Goal: Task Accomplishment & Management: Use online tool/utility

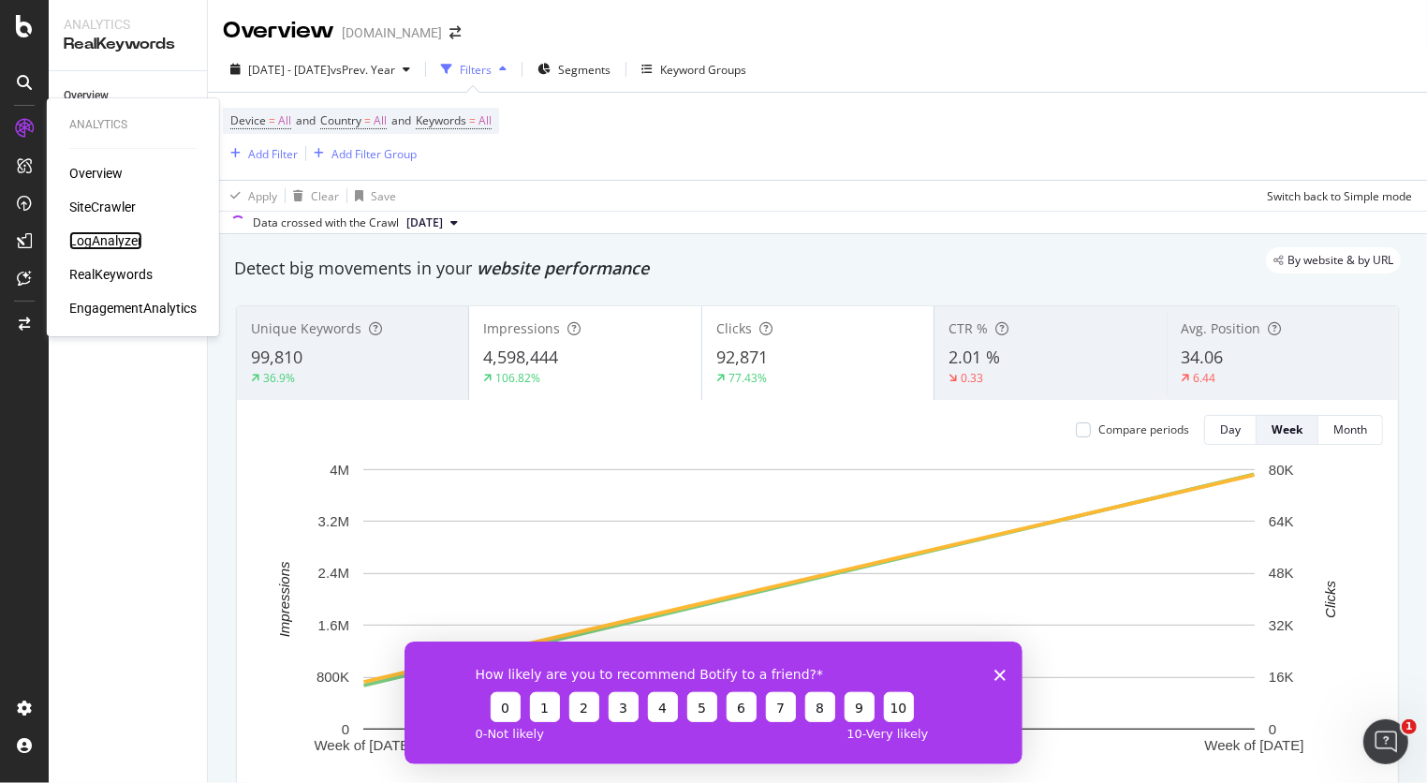
click at [102, 239] on div "LogAnalyzer" at bounding box center [105, 240] width 73 height 19
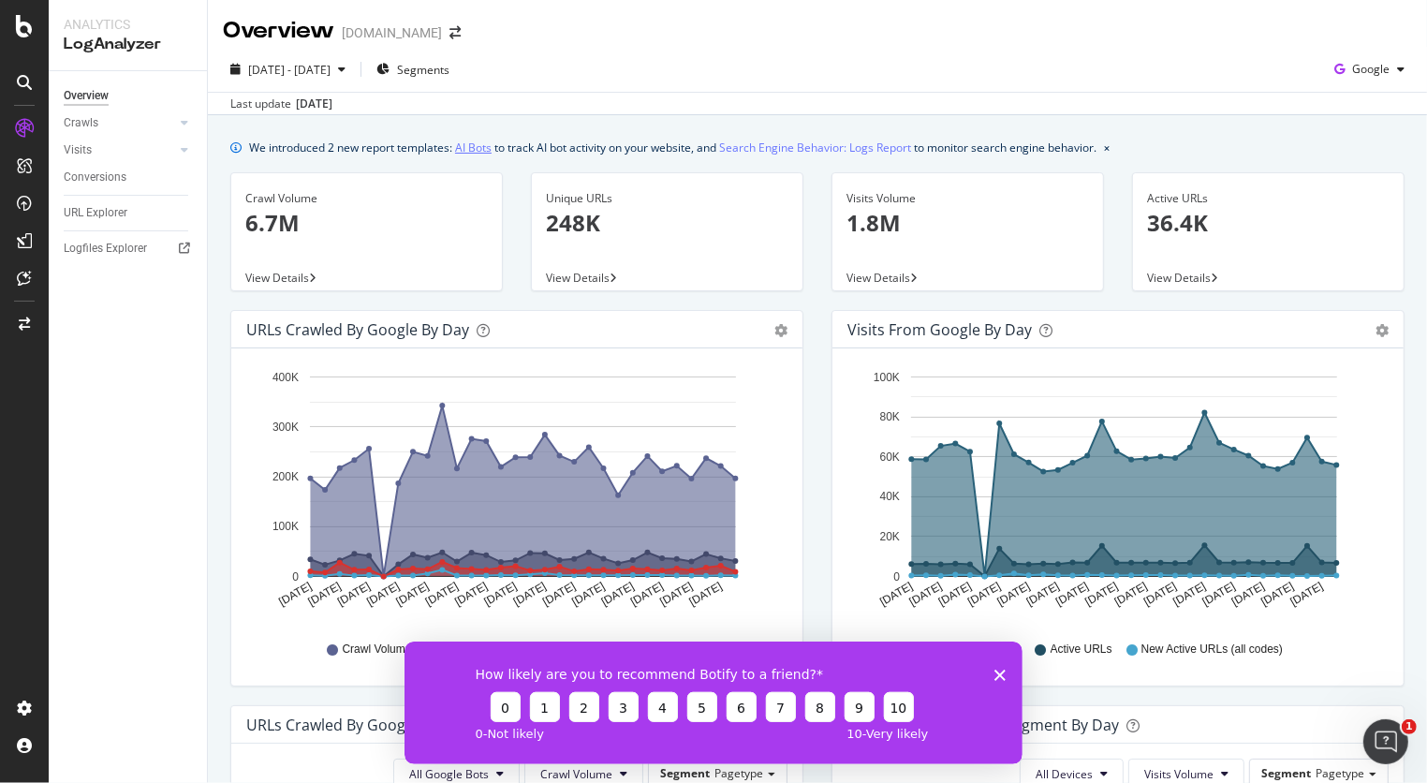
click at [470, 145] on link "AI Bots" at bounding box center [473, 148] width 37 height 20
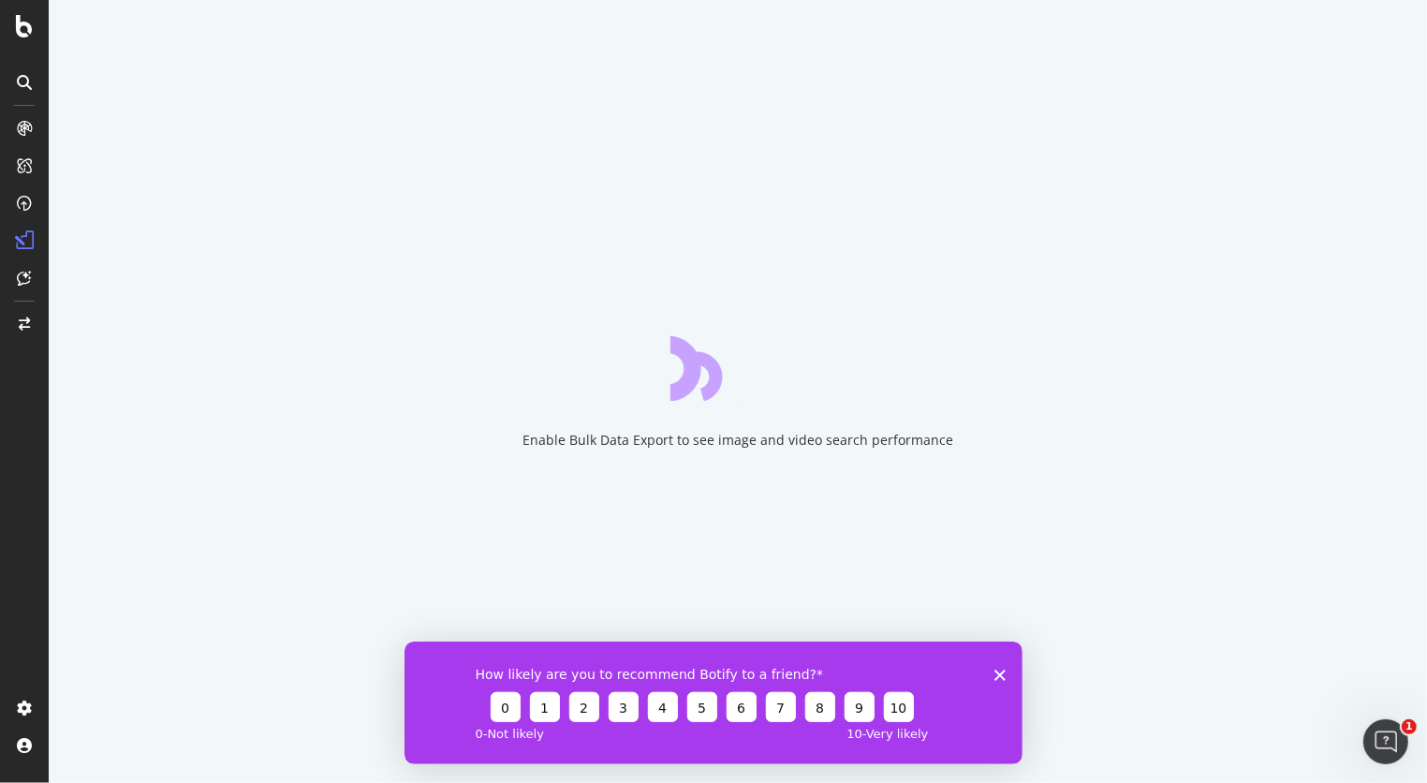
click at [998, 670] on icon "Close survey" at bounding box center [998, 674] width 11 height 11
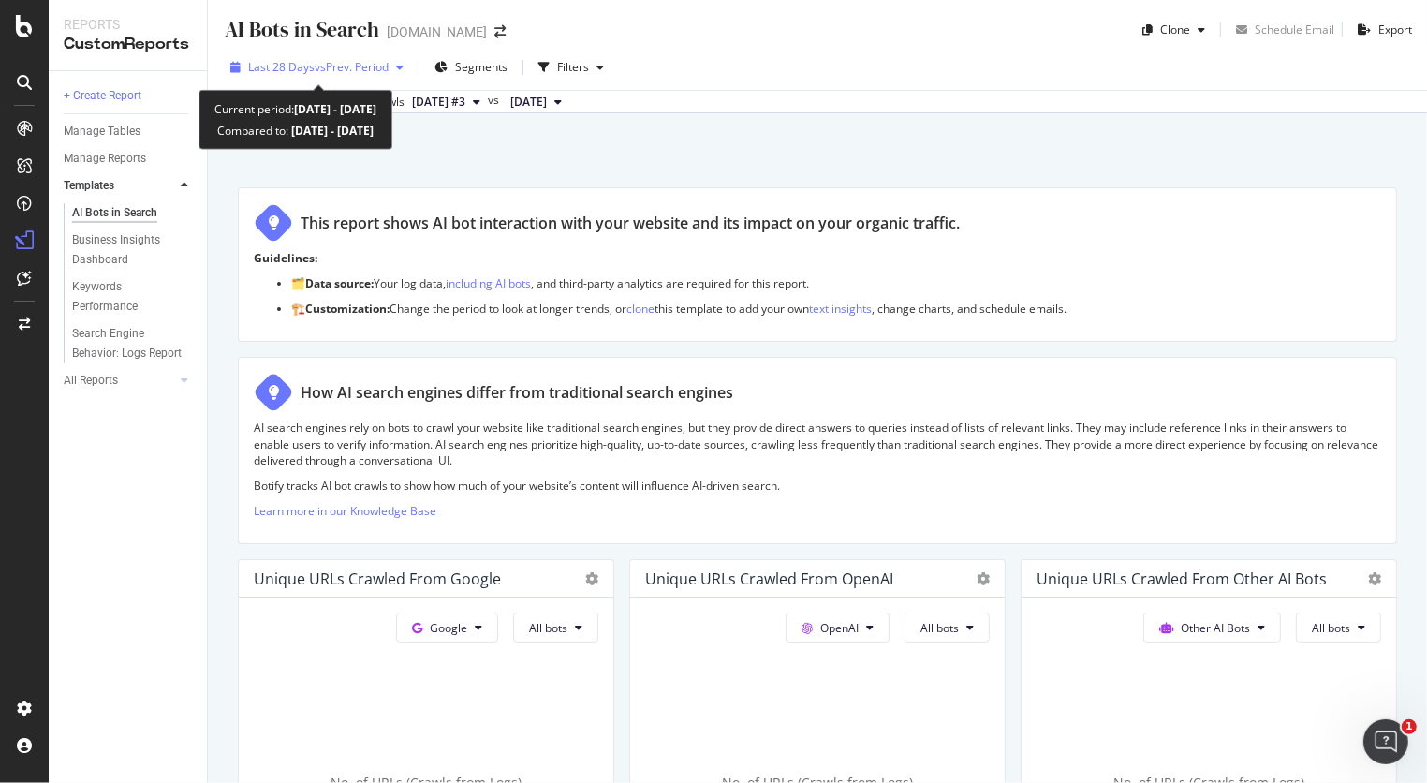
click at [372, 65] on span "vs Prev. Period" at bounding box center [352, 67] width 74 height 16
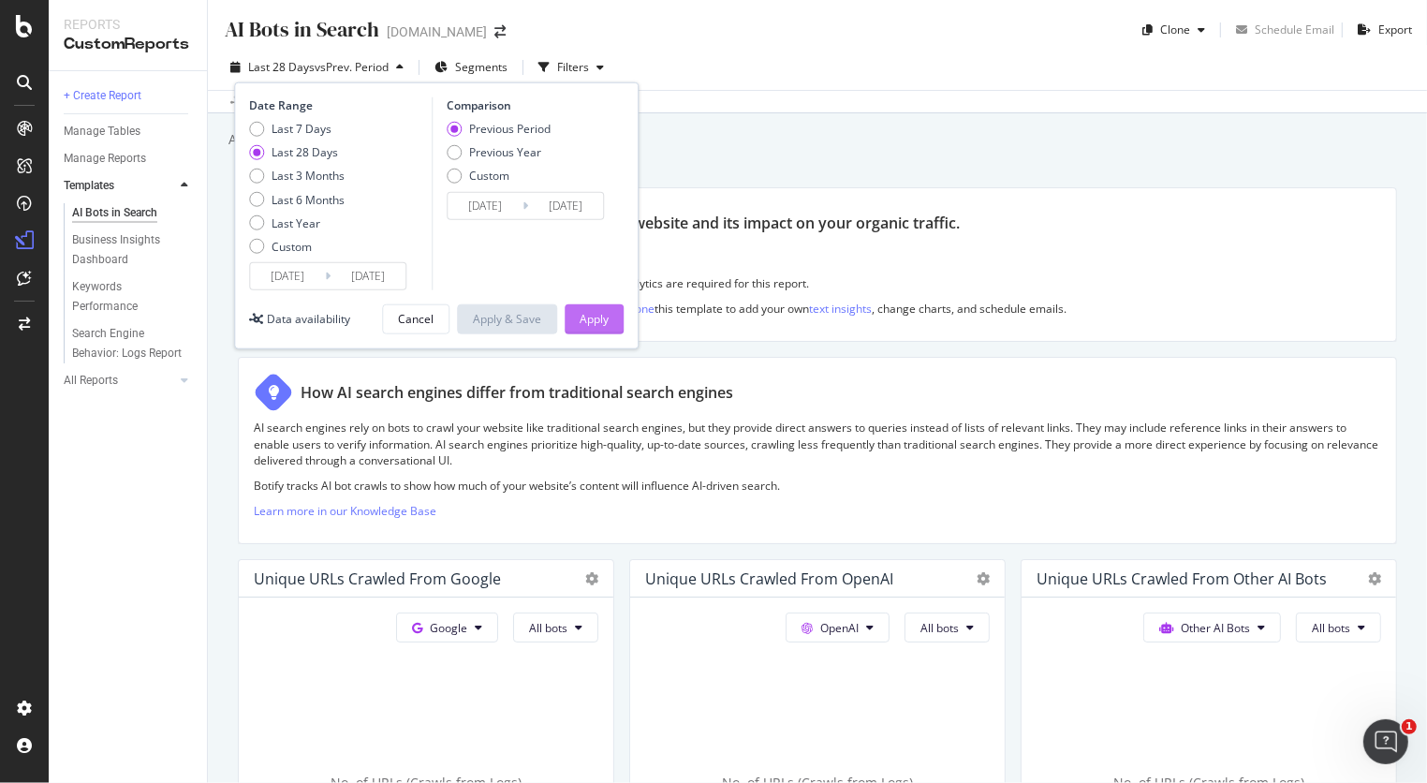
click at [605, 314] on div "Apply" at bounding box center [594, 319] width 29 height 16
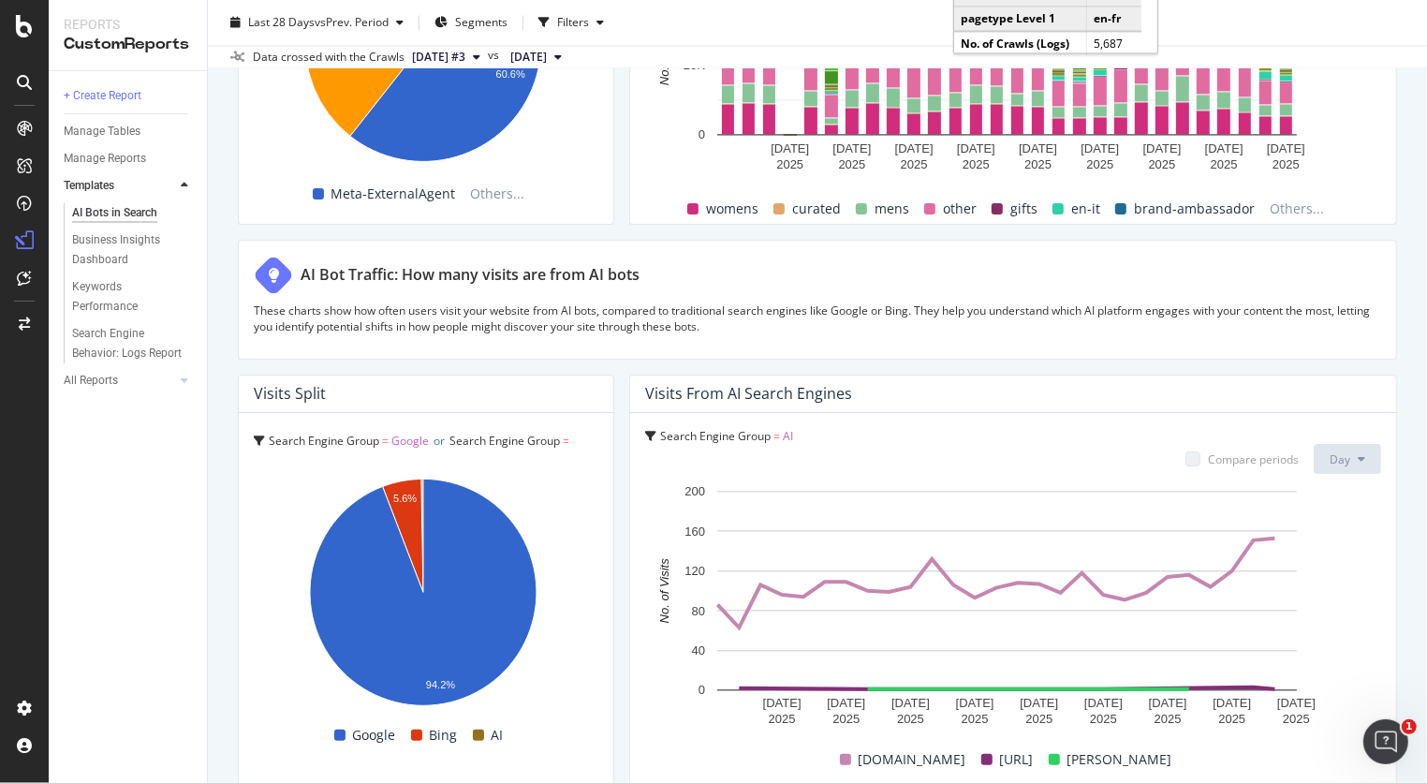
scroll to position [3159, 0]
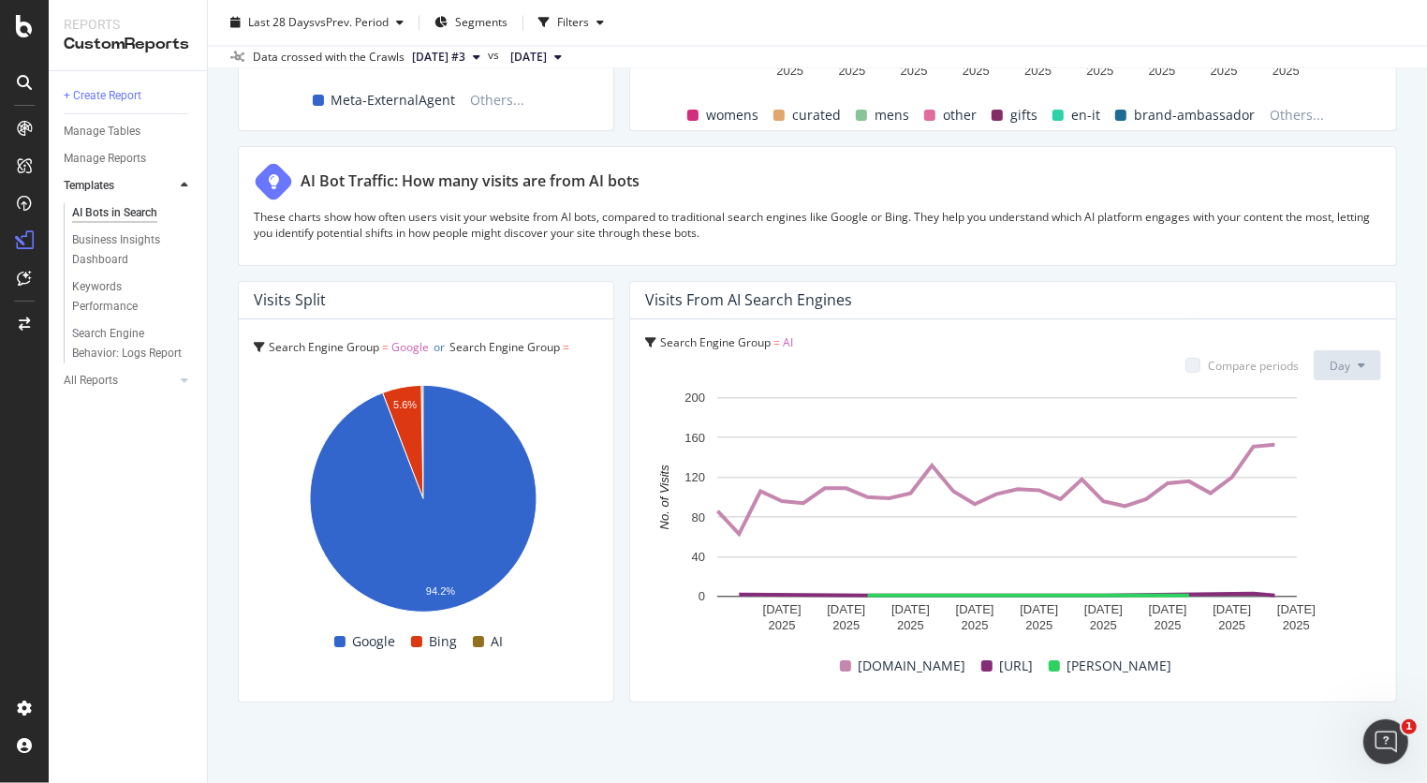
click at [975, 659] on div "[URL]" at bounding box center [1007, 666] width 67 height 22
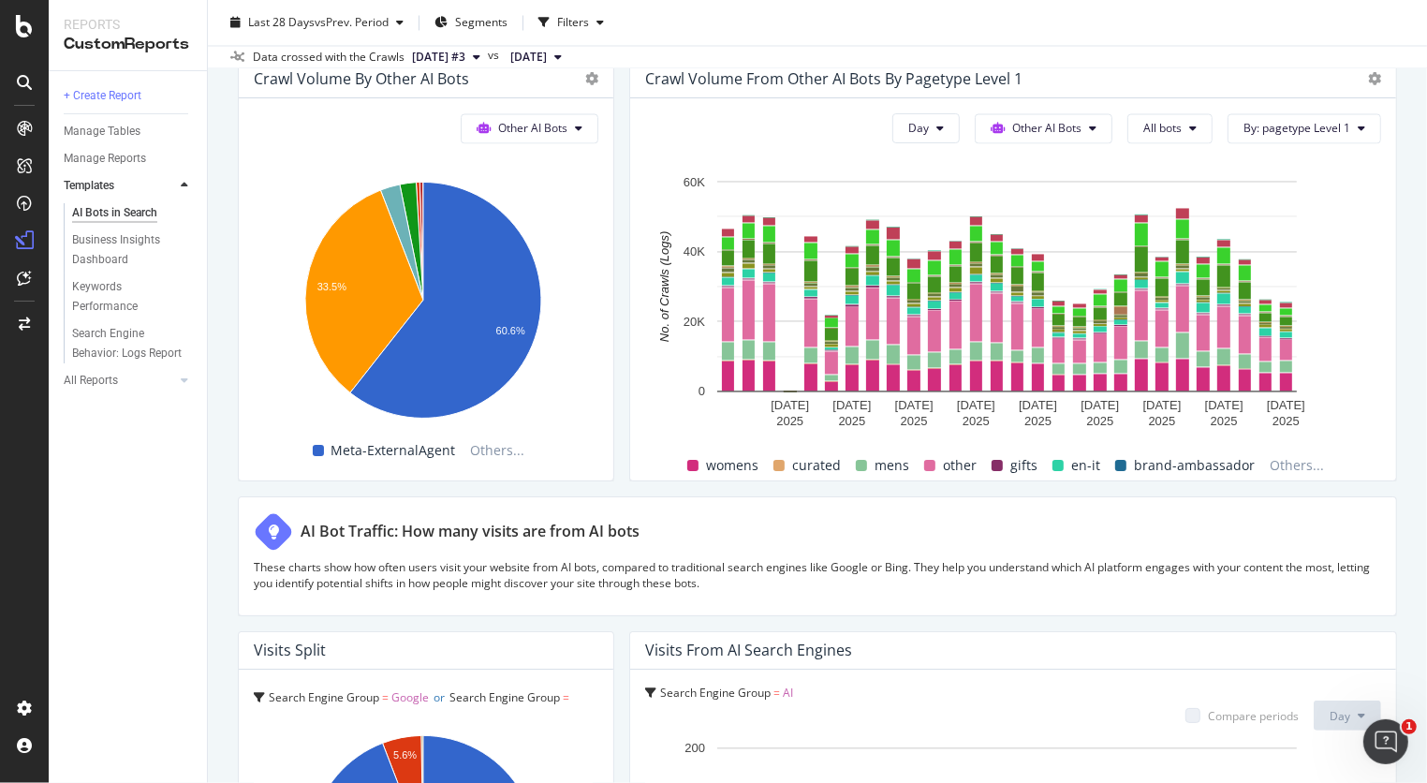
scroll to position [2575, 0]
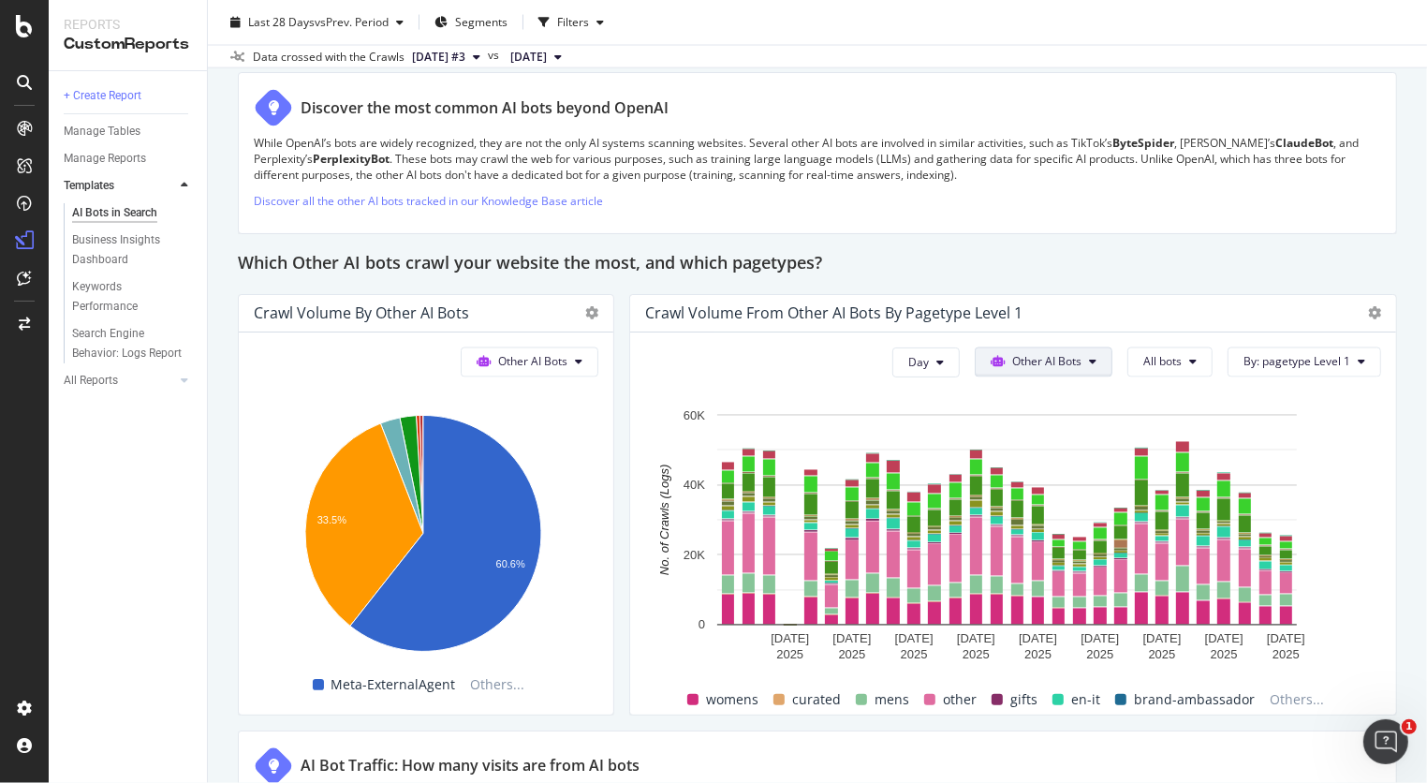
click at [1044, 354] on span "Other AI Bots" at bounding box center [1046, 362] width 69 height 16
click at [1045, 462] on span "OpenAI" at bounding box center [1043, 464] width 73 height 17
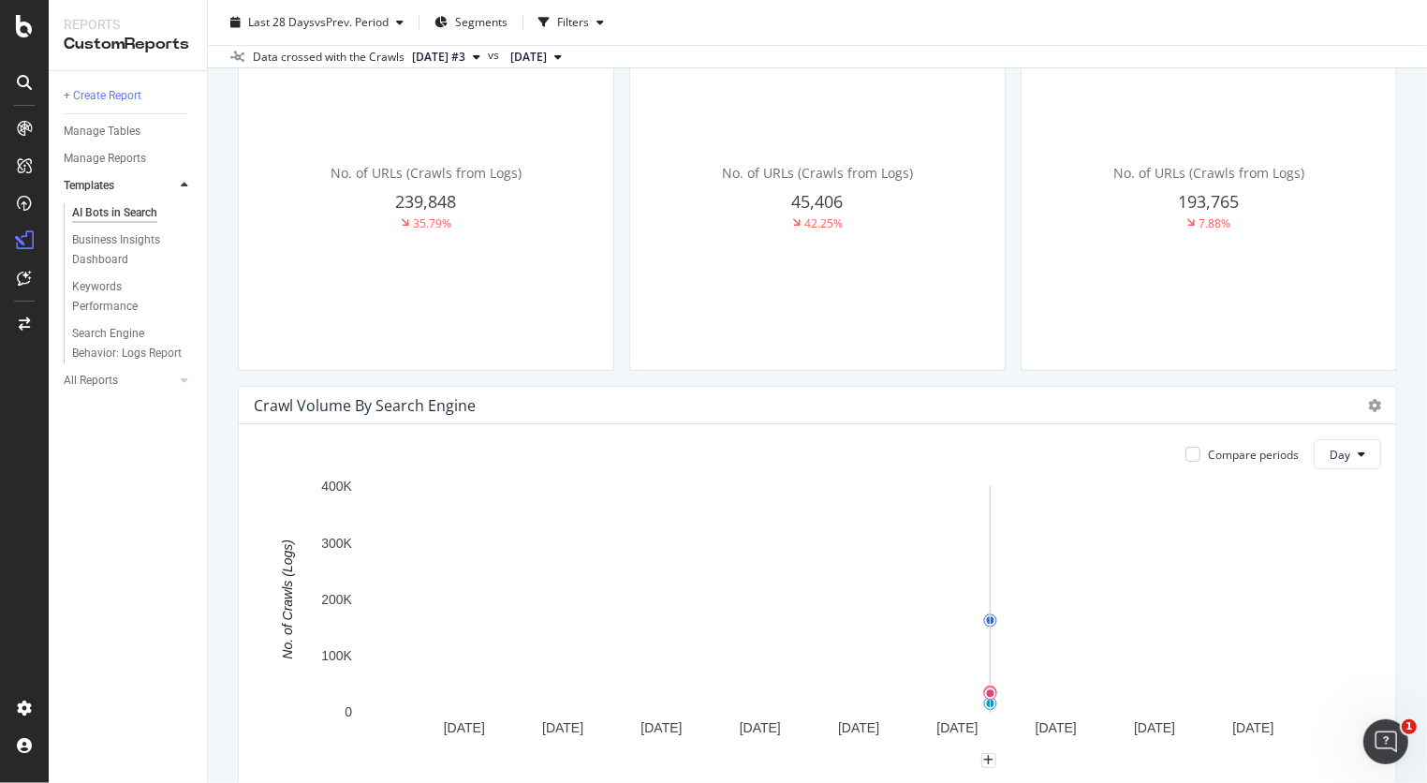
scroll to position [350, 0]
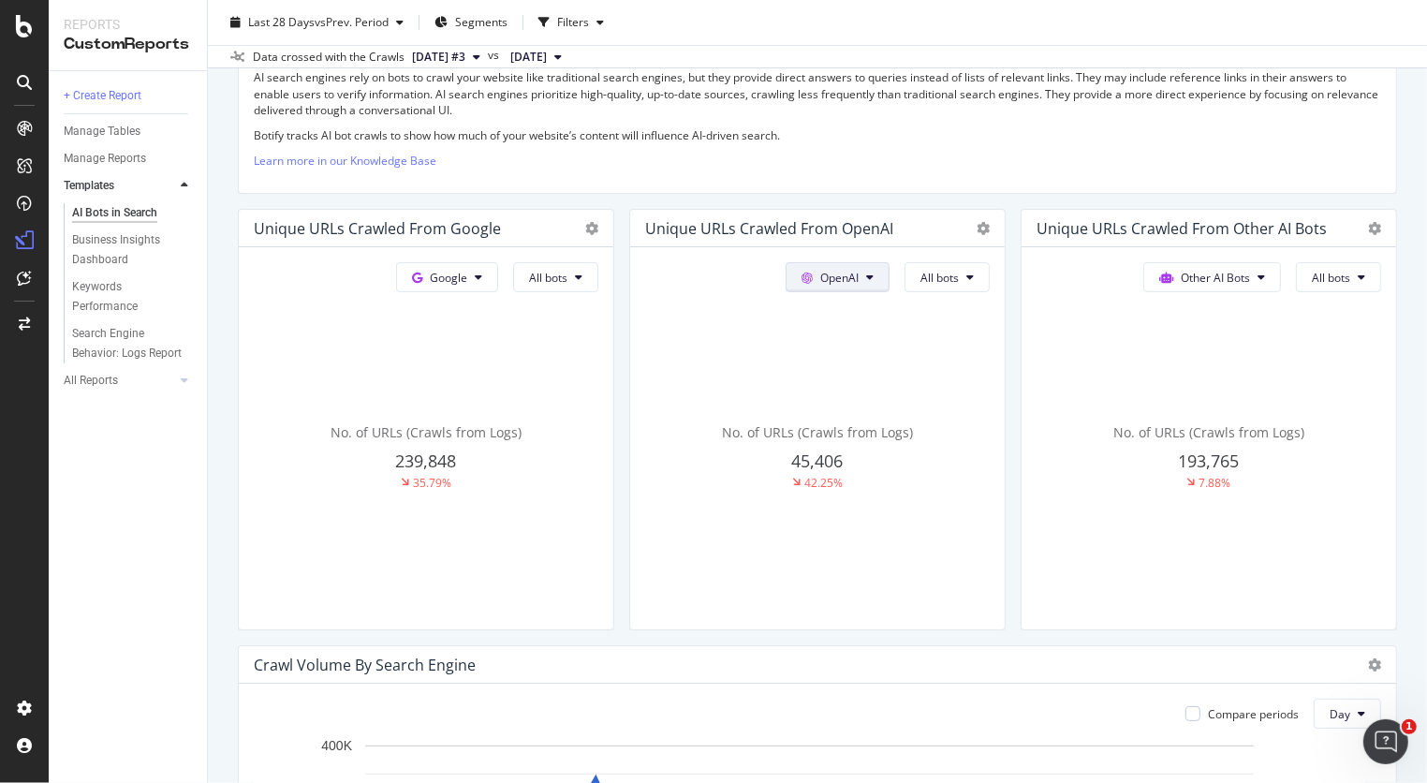
click at [837, 271] on span "OpenAI" at bounding box center [839, 278] width 38 height 16
click at [1004, 164] on p "Learn more in our Knowledge Base" at bounding box center [817, 161] width 1127 height 16
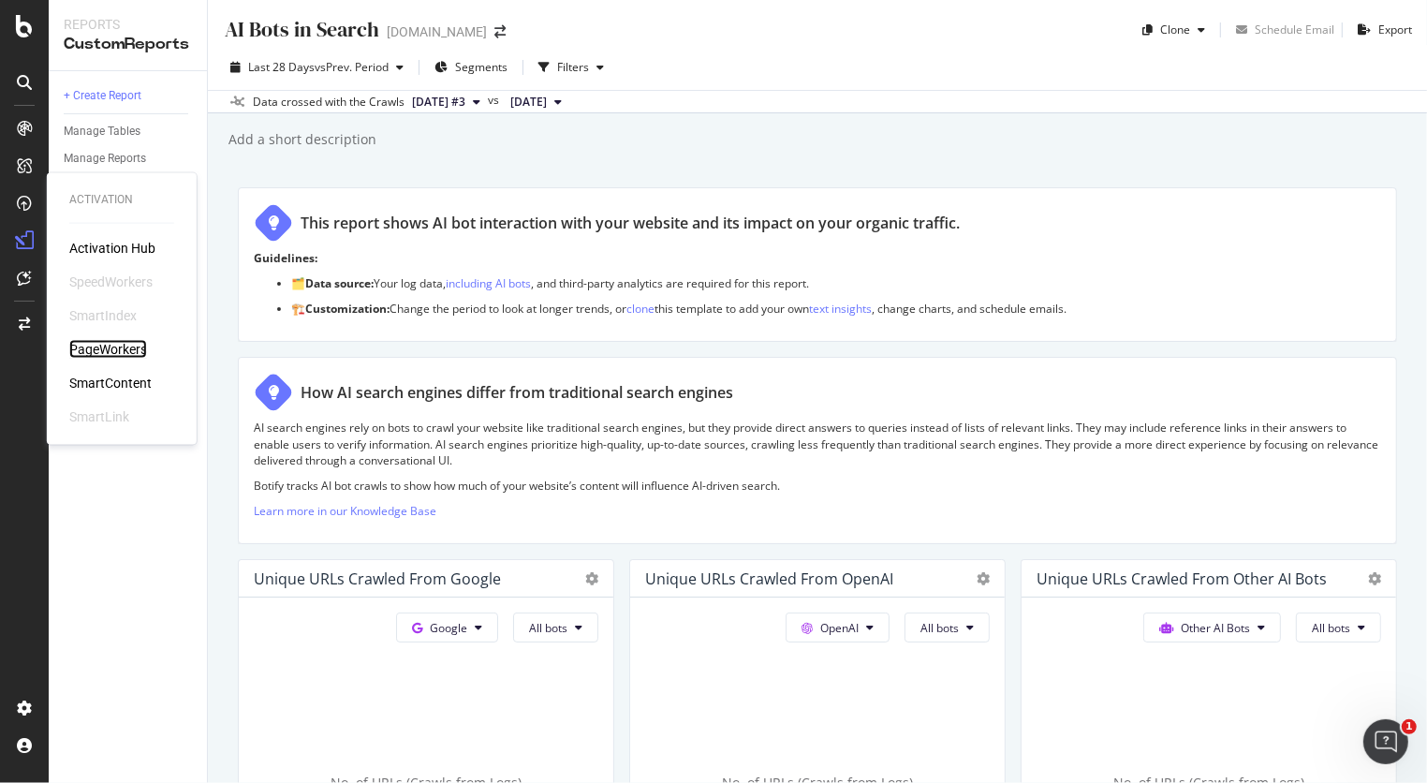
click at [116, 343] on div "PageWorkers" at bounding box center [108, 349] width 78 height 19
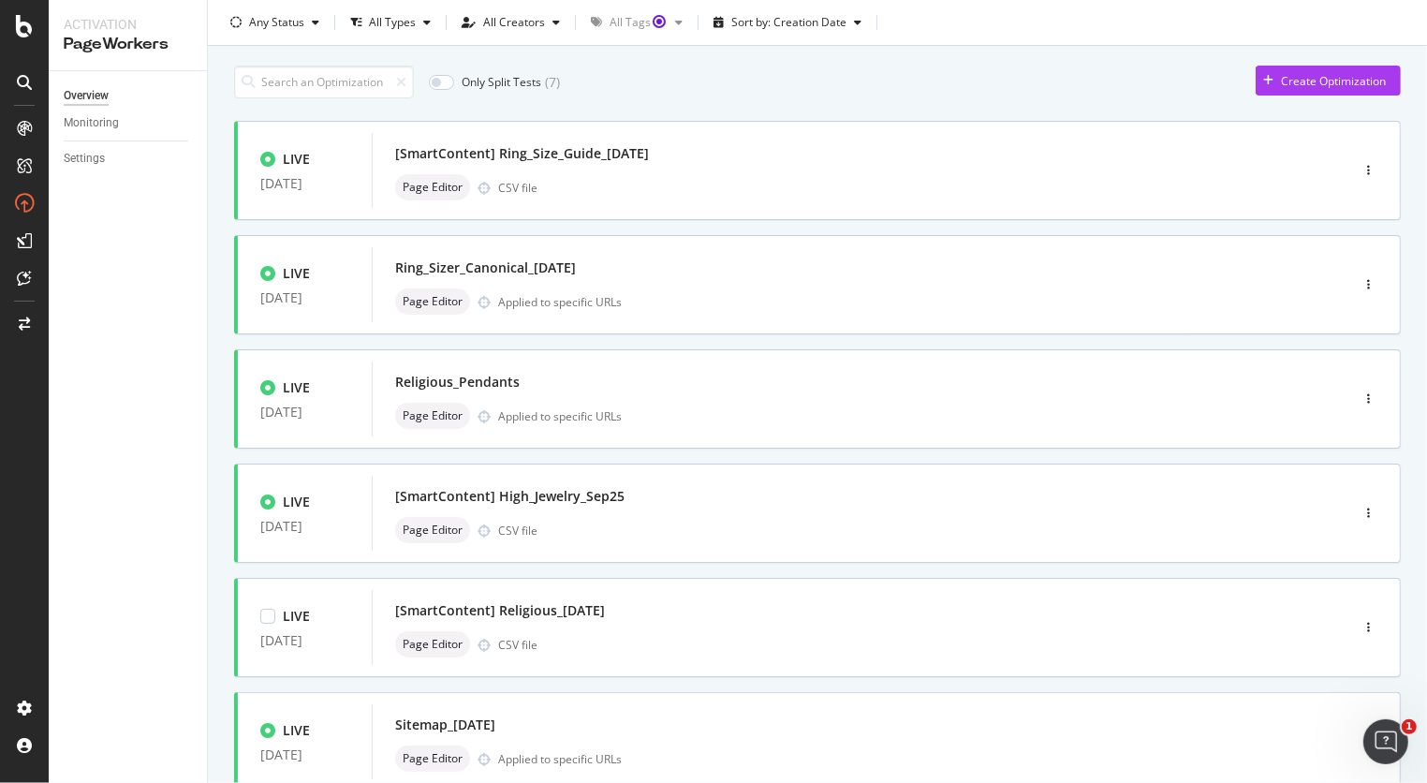
scroll to position [634, 0]
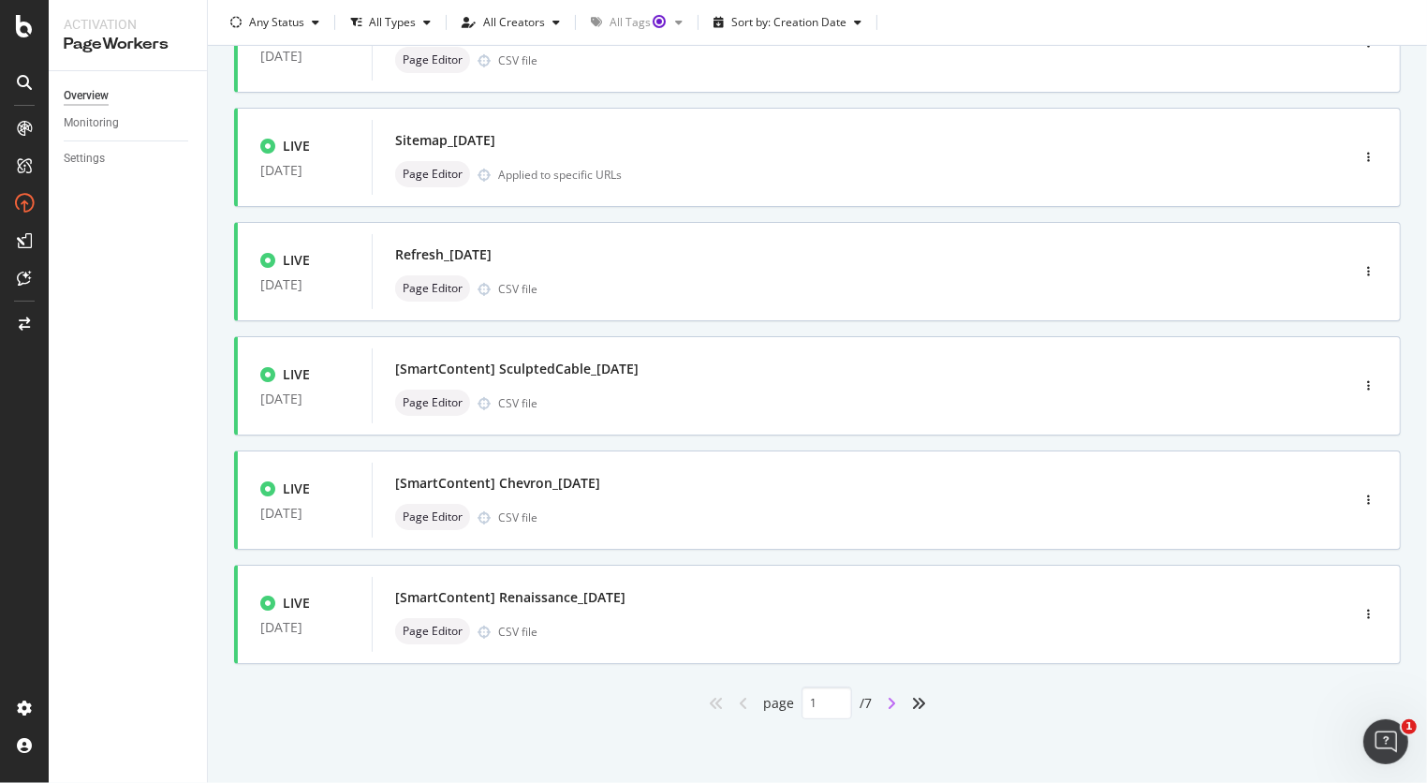
click at [887, 699] on icon "angle-right" at bounding box center [891, 703] width 9 height 15
type input "2"
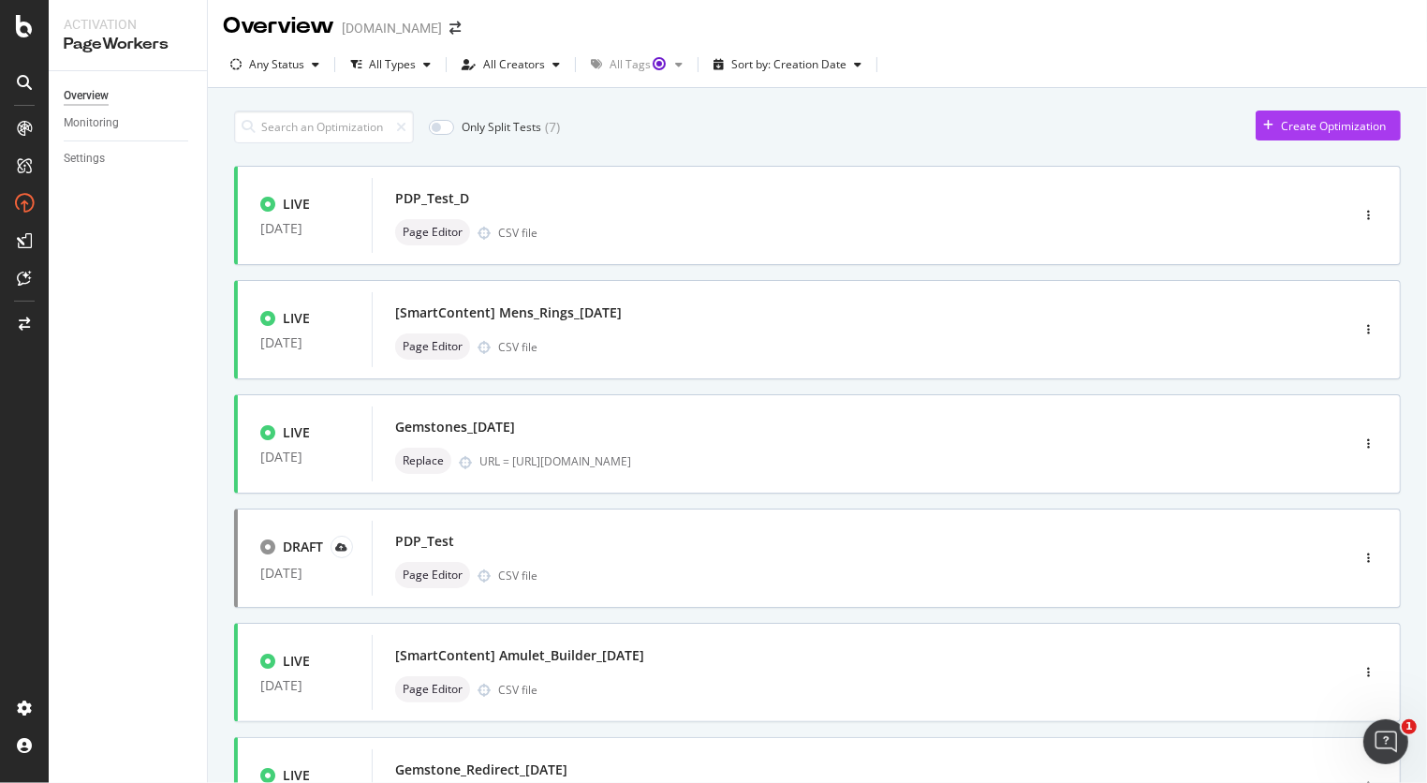
scroll to position [0, 0]
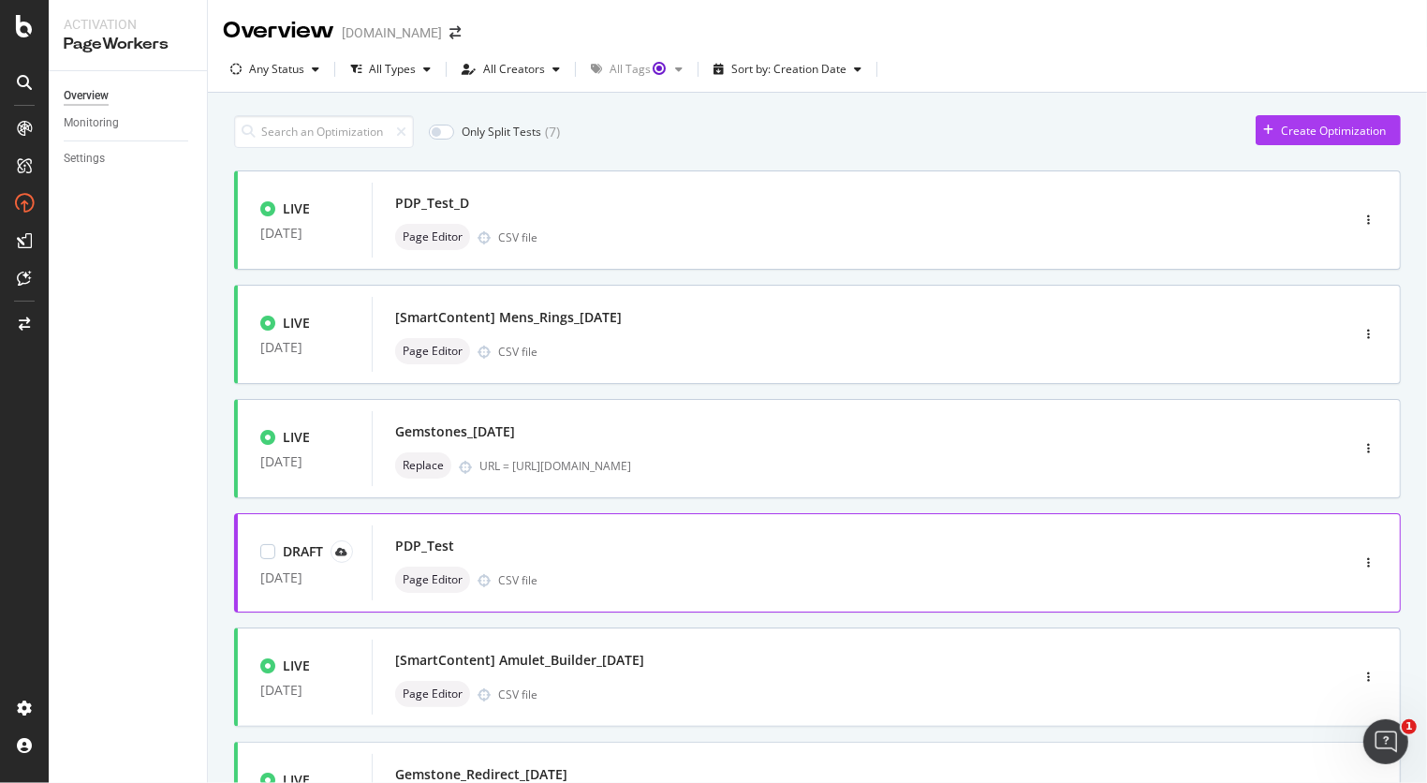
click at [920, 529] on div "PDP_Test Page Editor CSV file" at bounding box center [832, 562] width 920 height 75
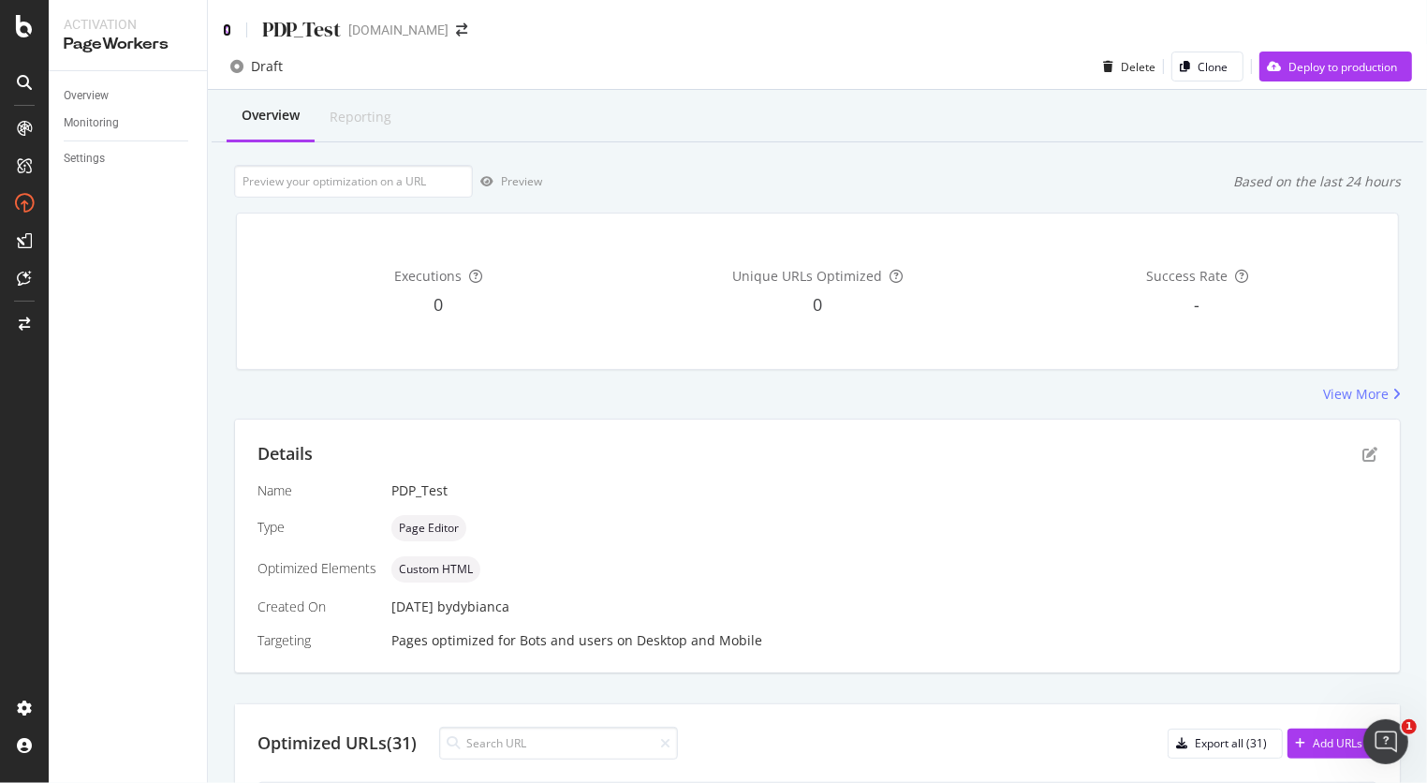
click at [226, 36] on icon at bounding box center [227, 29] width 8 height 13
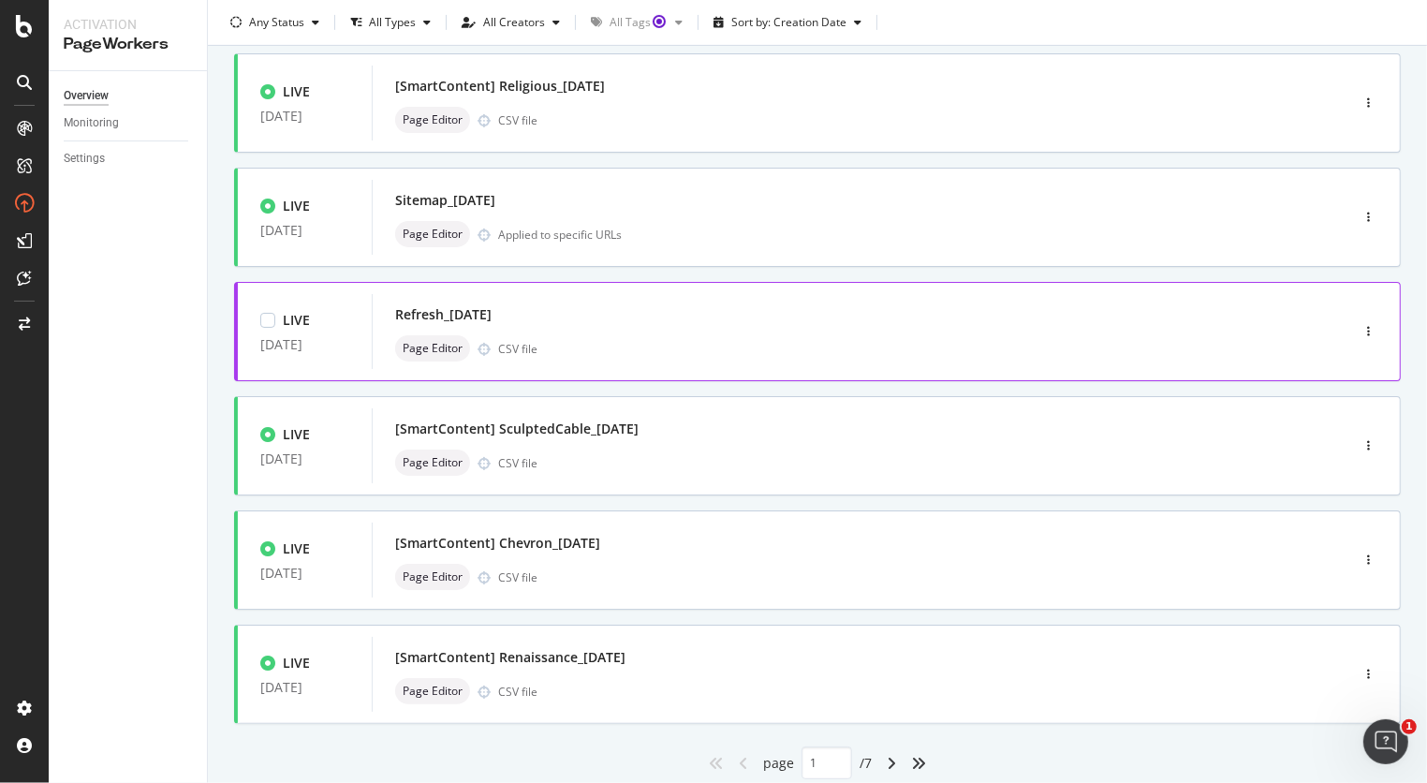
scroll to position [634, 0]
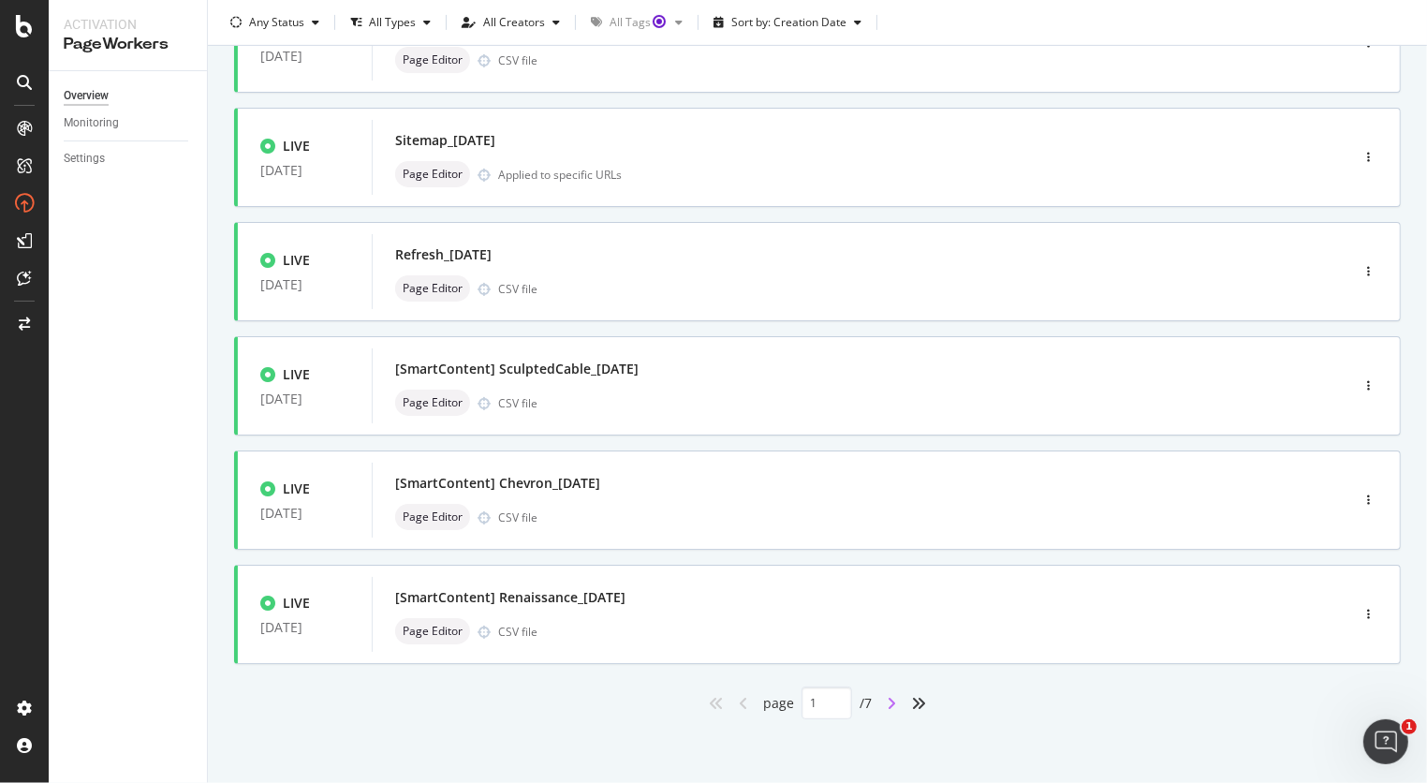
click at [887, 697] on icon "angle-right" at bounding box center [891, 703] width 9 height 15
type input "2"
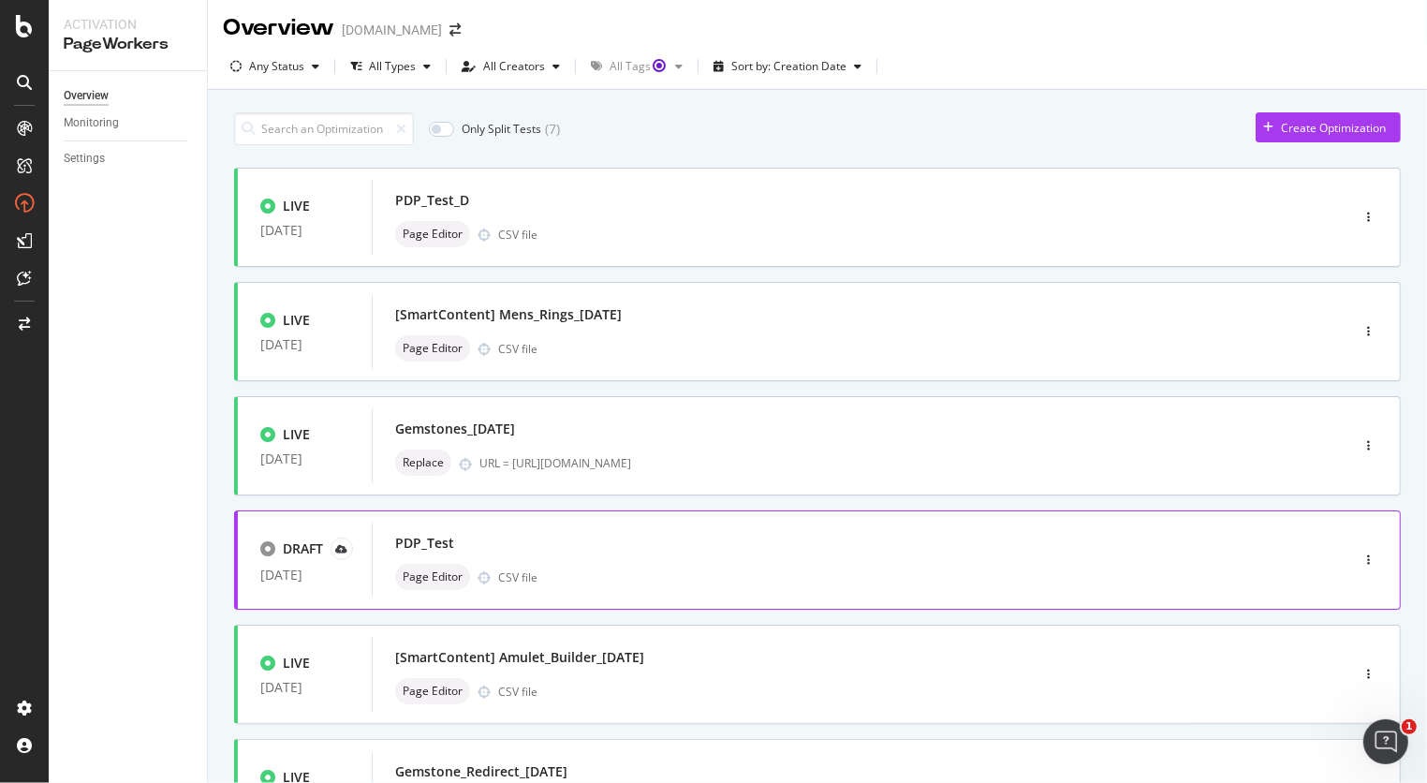
scroll to position [0, 0]
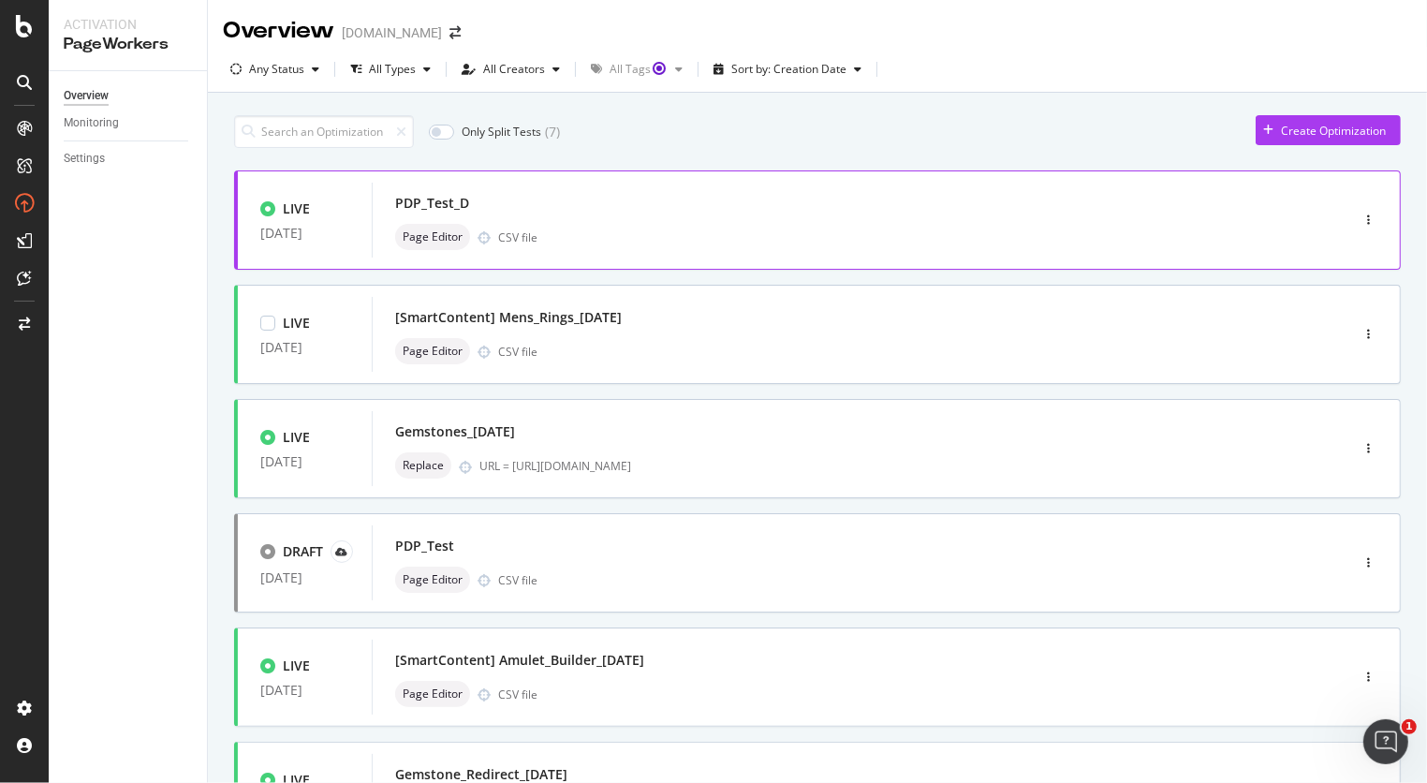
click at [602, 233] on div "Page Editor CSV file" at bounding box center [832, 237] width 875 height 26
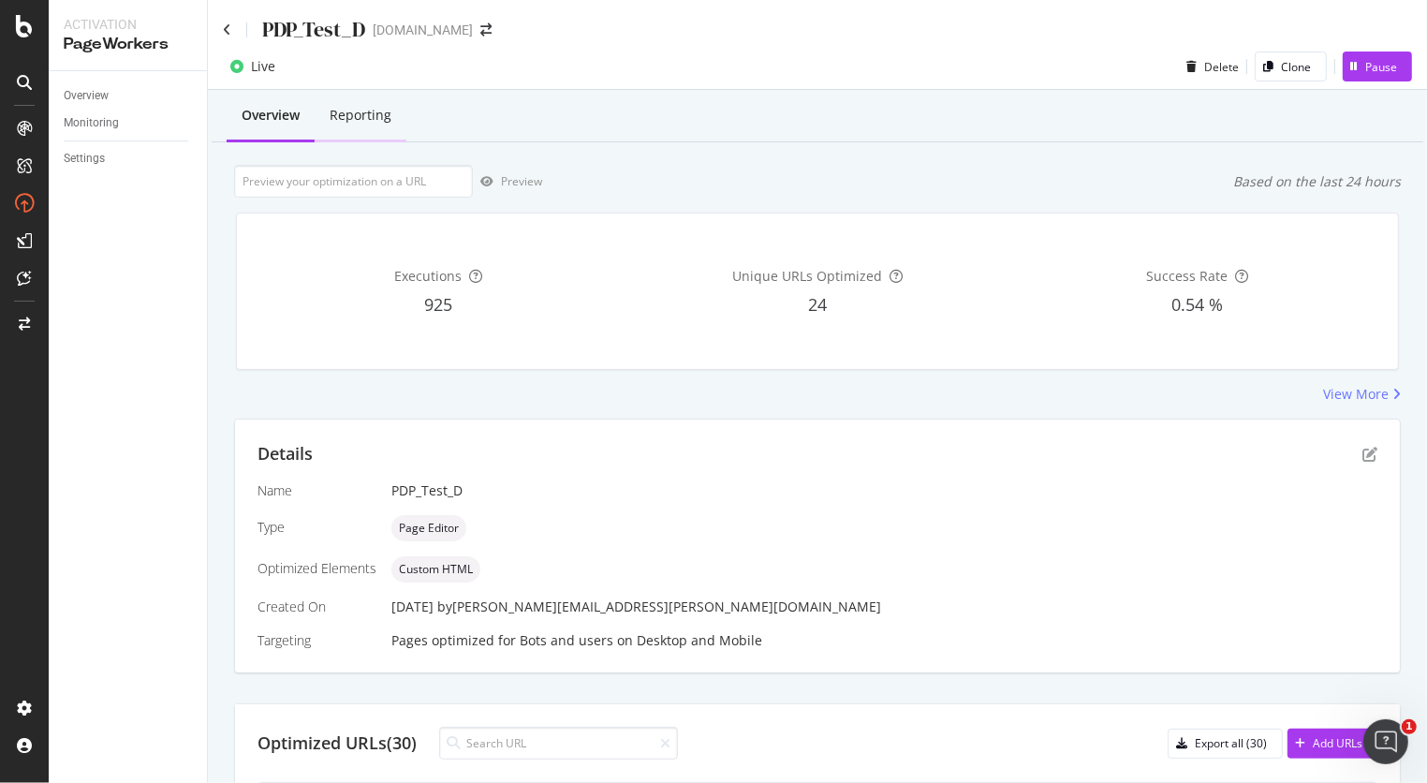
click at [394, 125] on div "Reporting" at bounding box center [361, 116] width 92 height 51
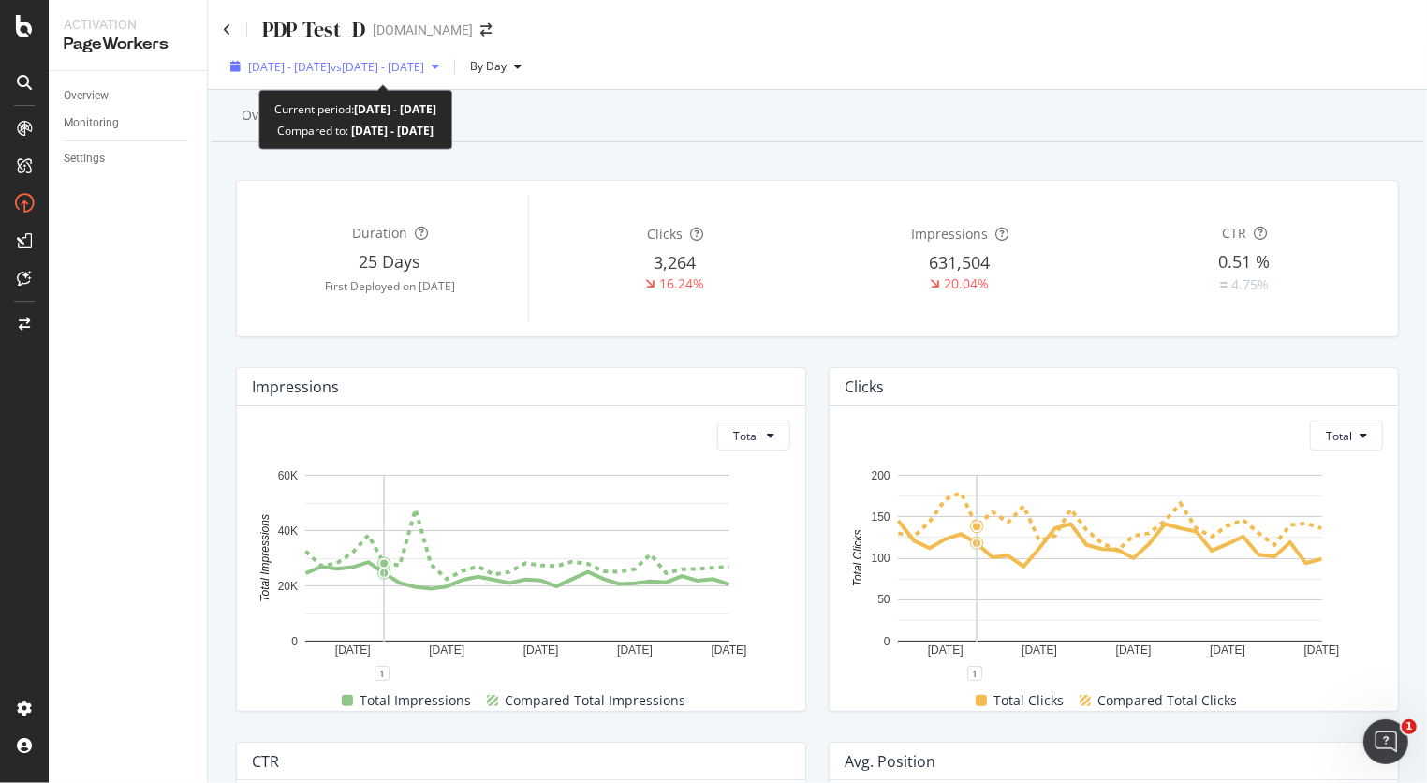
click at [331, 68] on span "[DATE] - [DATE]" at bounding box center [289, 67] width 82 height 16
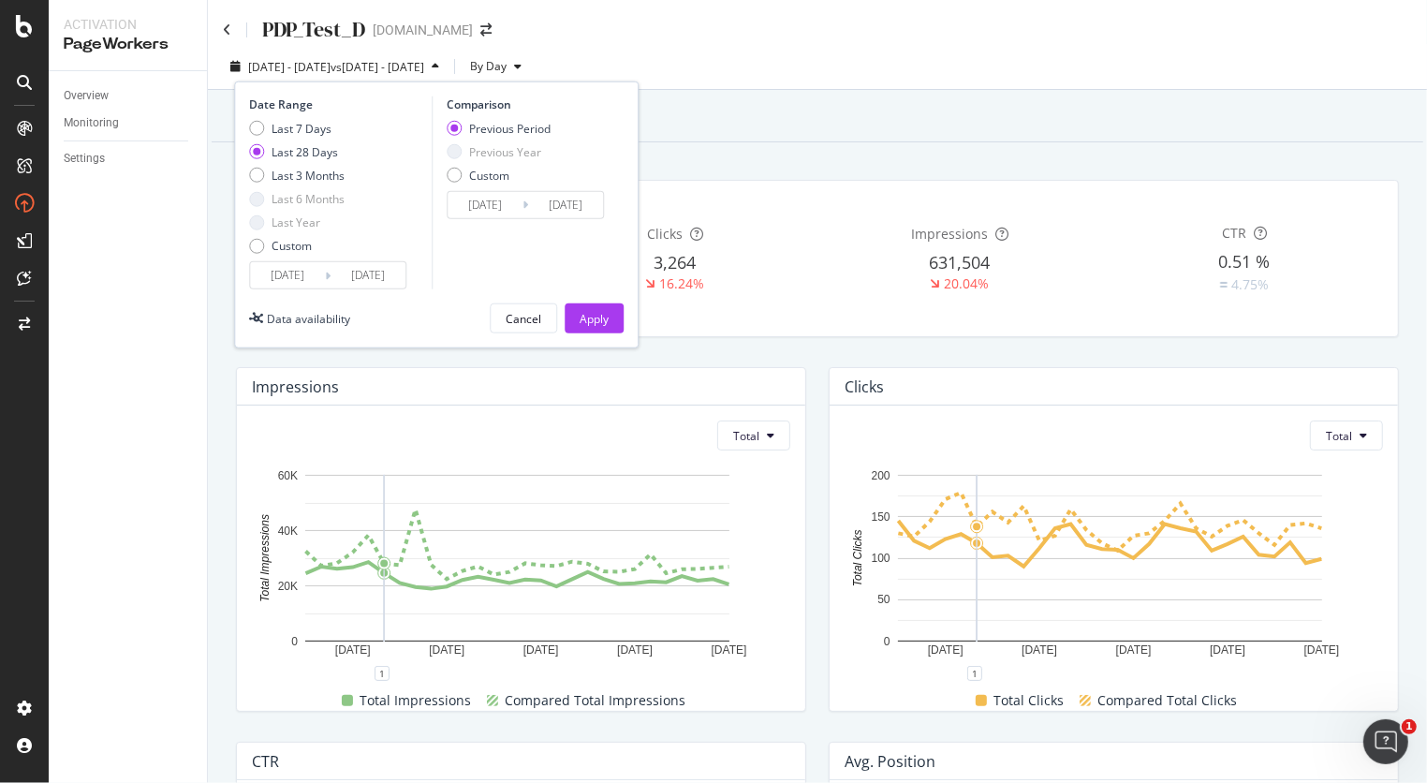
click at [274, 273] on input "[DATE]" at bounding box center [287, 275] width 75 height 26
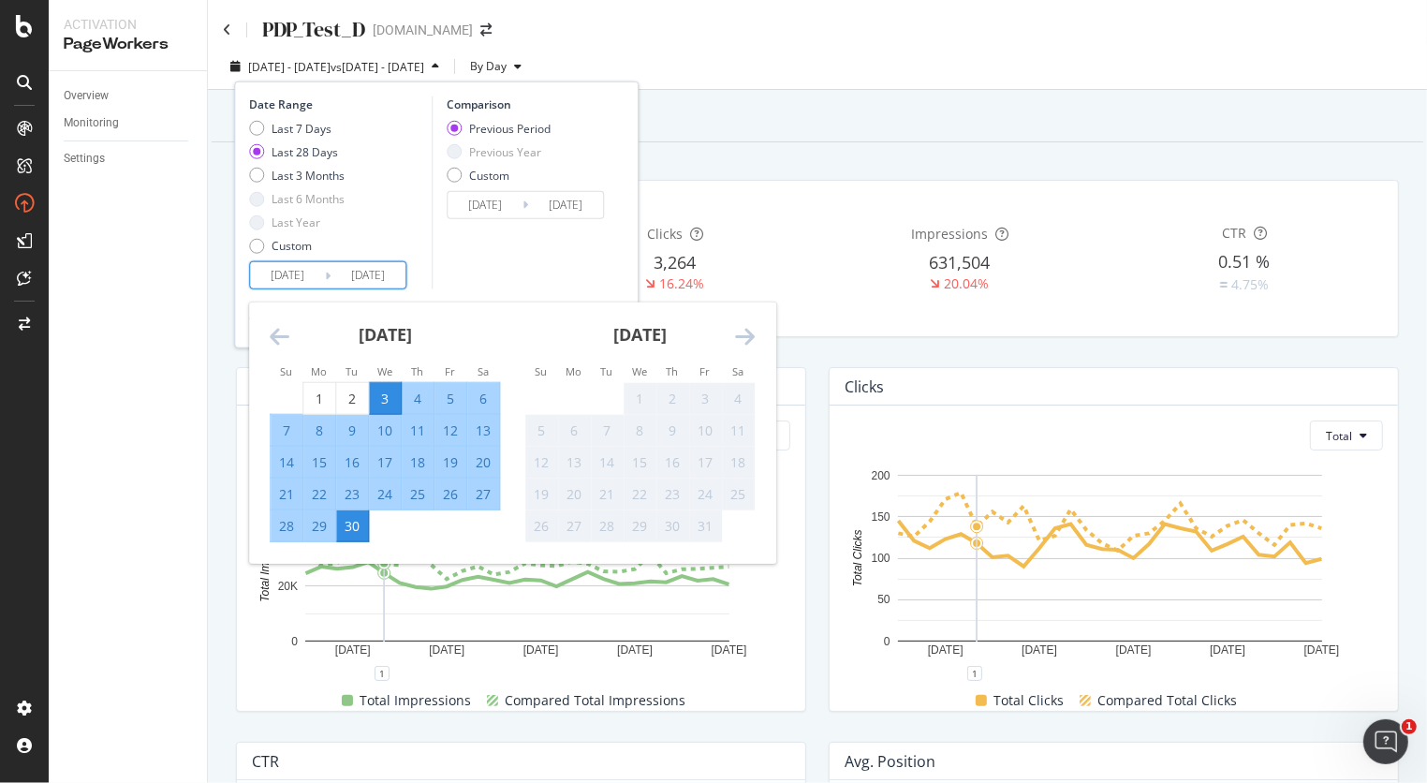
click at [390, 421] on div "10" at bounding box center [385, 429] width 32 height 19
type input "[DATE]"
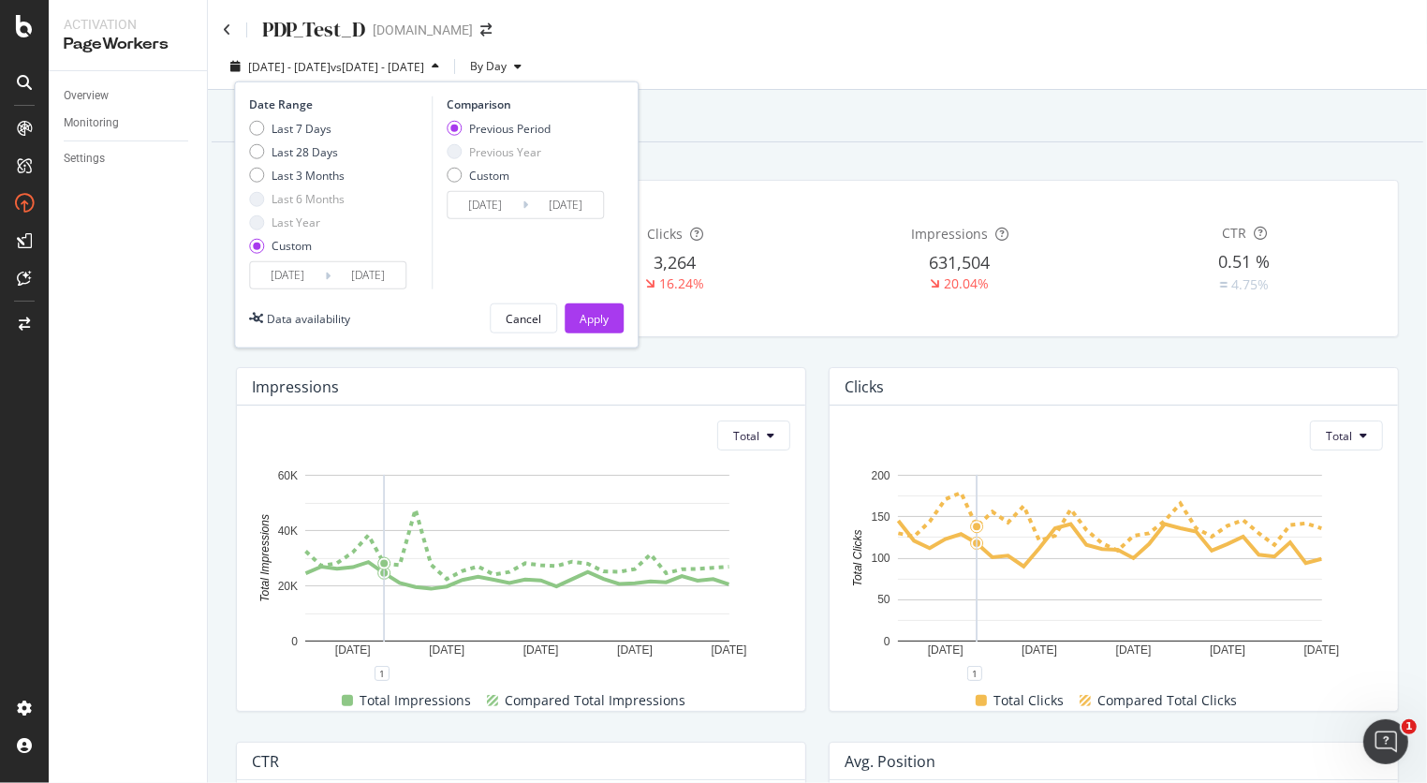
click at [487, 246] on div "Comparison Previous Period Previous Year Custom [DATE] Navigate forward to inte…" at bounding box center [521, 192] width 178 height 193
click at [576, 328] on button "Apply" at bounding box center [594, 318] width 59 height 30
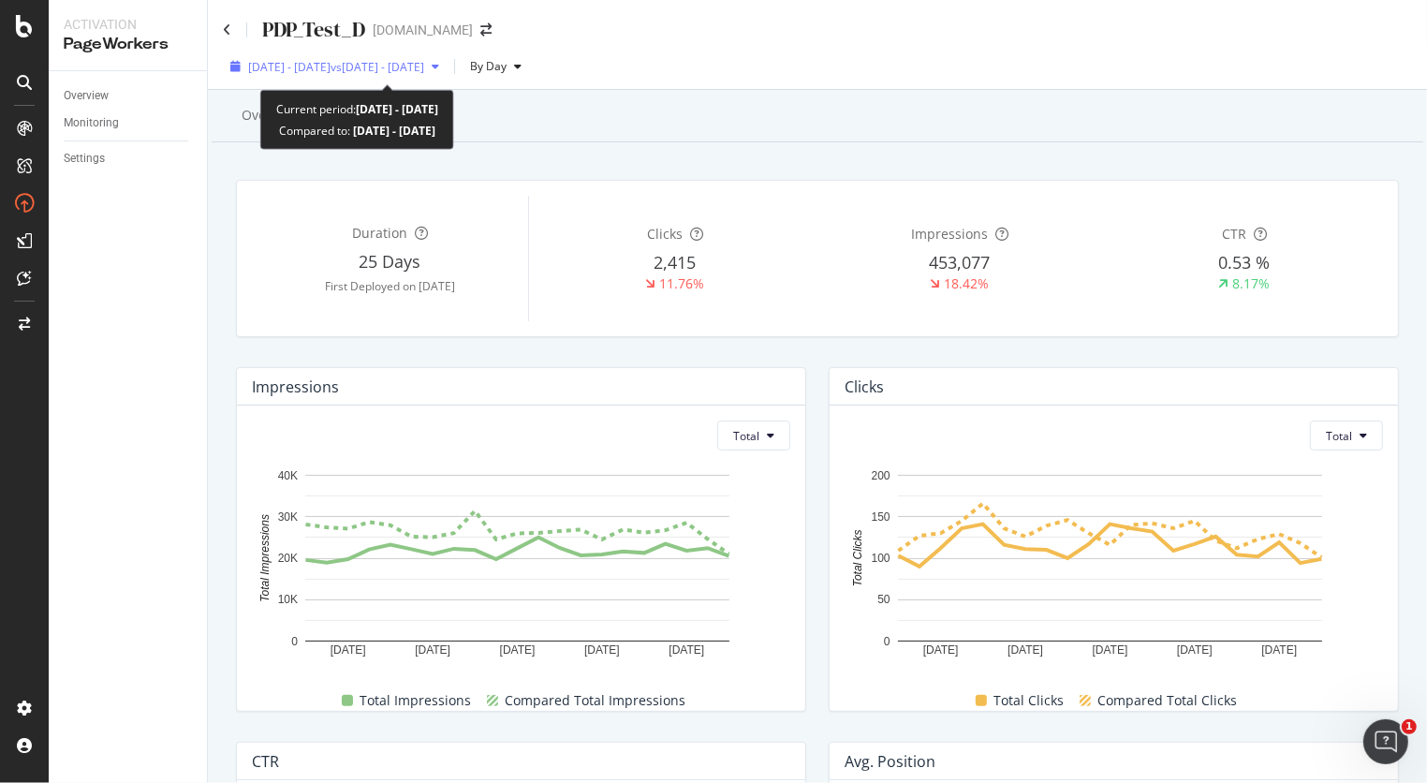
click at [331, 66] on span "[DATE] - [DATE]" at bounding box center [289, 67] width 82 height 16
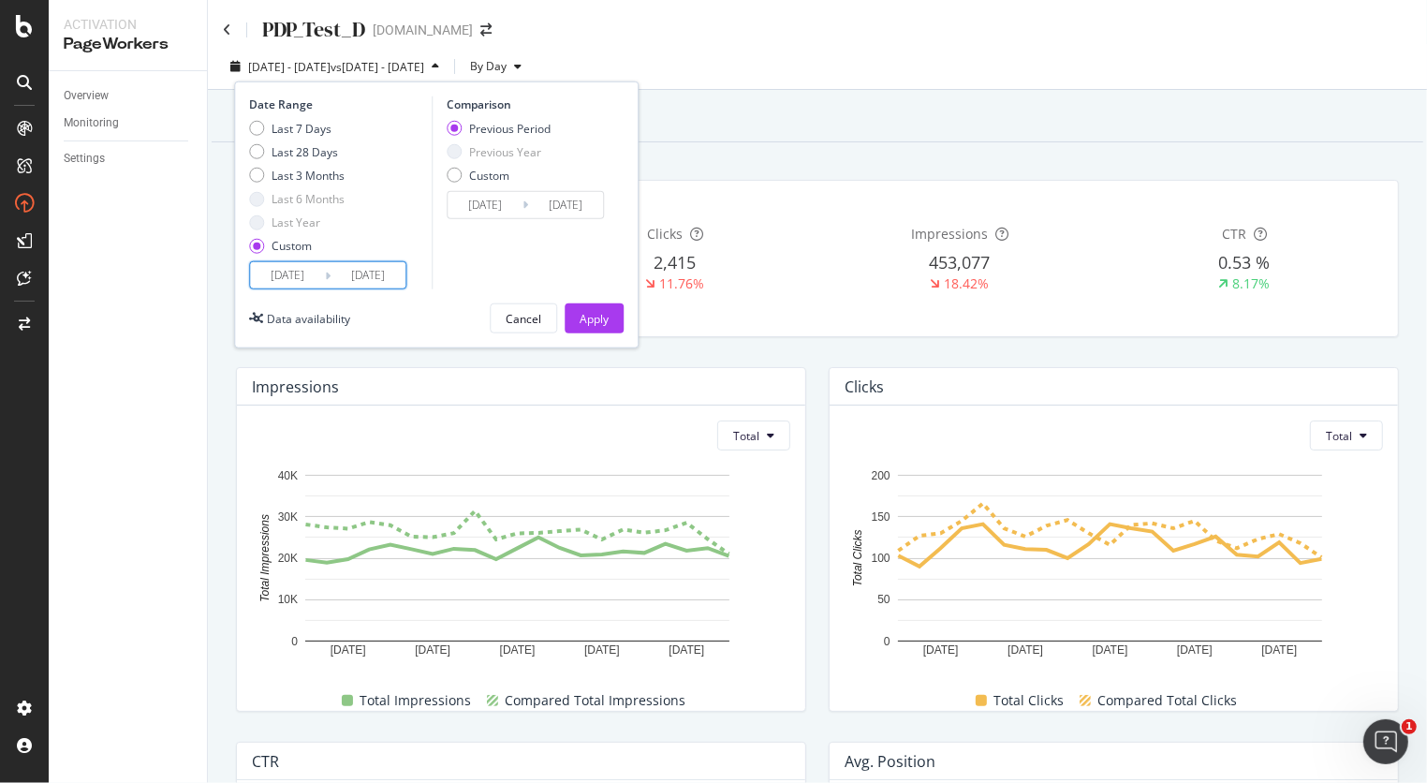
click at [331, 270] on input "[DATE]" at bounding box center [368, 275] width 75 height 26
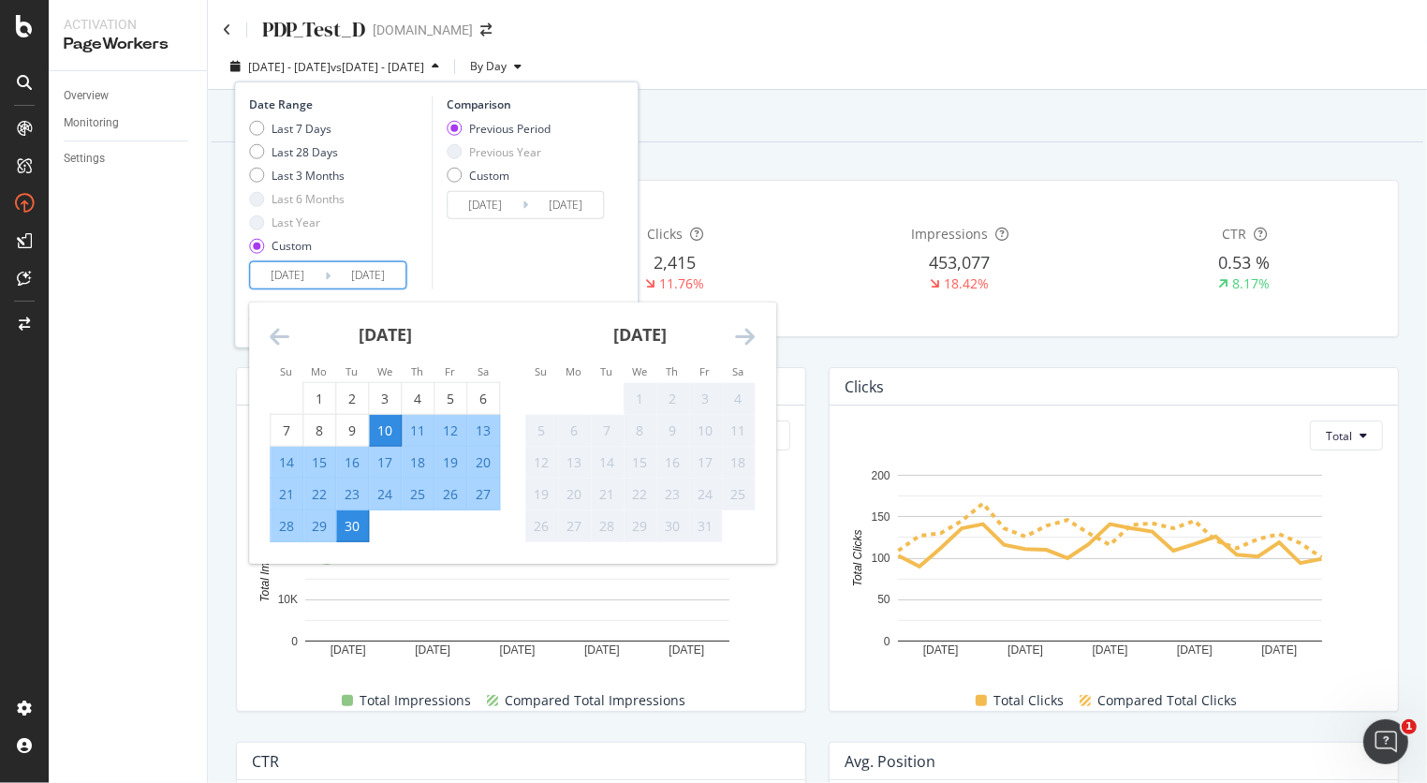
click at [360, 455] on div "16" at bounding box center [352, 461] width 32 height 19
type input "[DATE]"
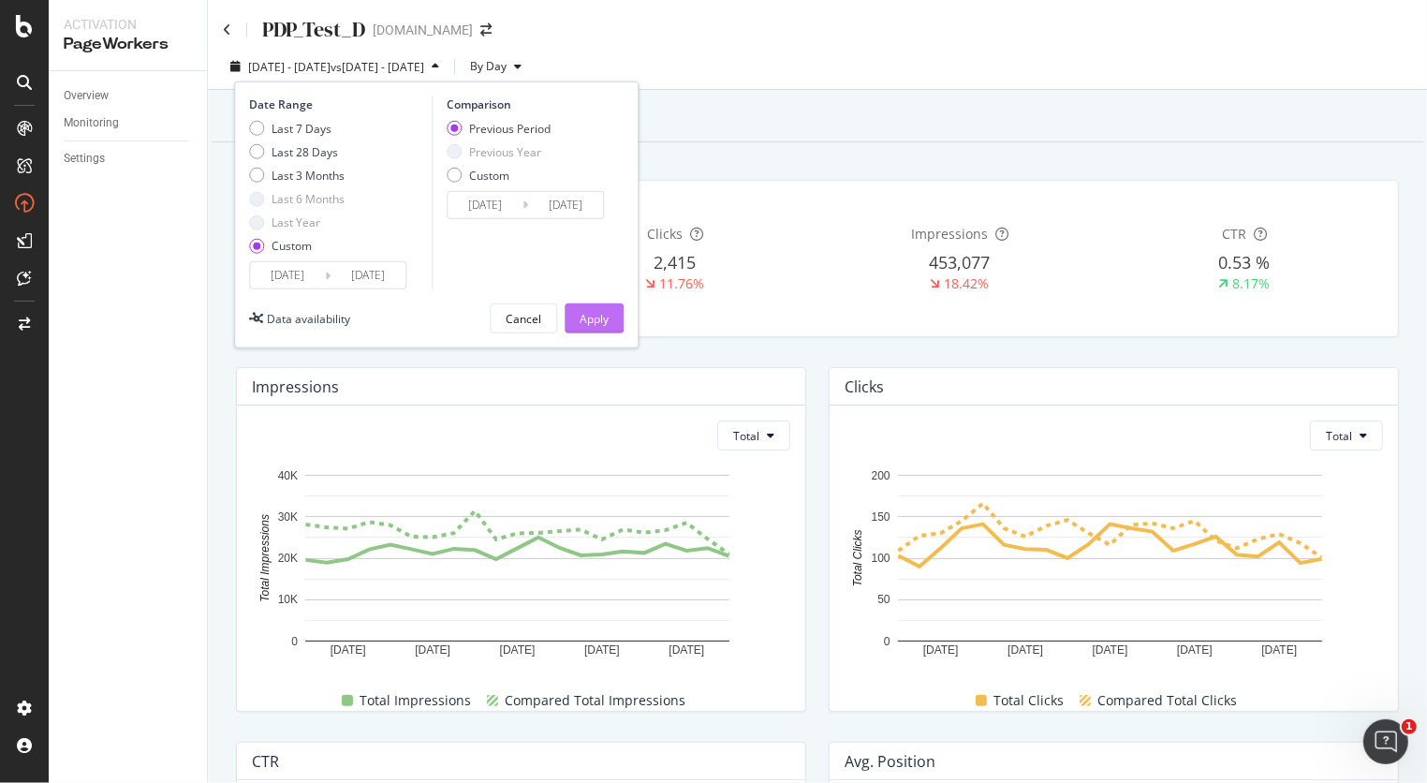
click at [605, 322] on div "Apply" at bounding box center [594, 319] width 29 height 16
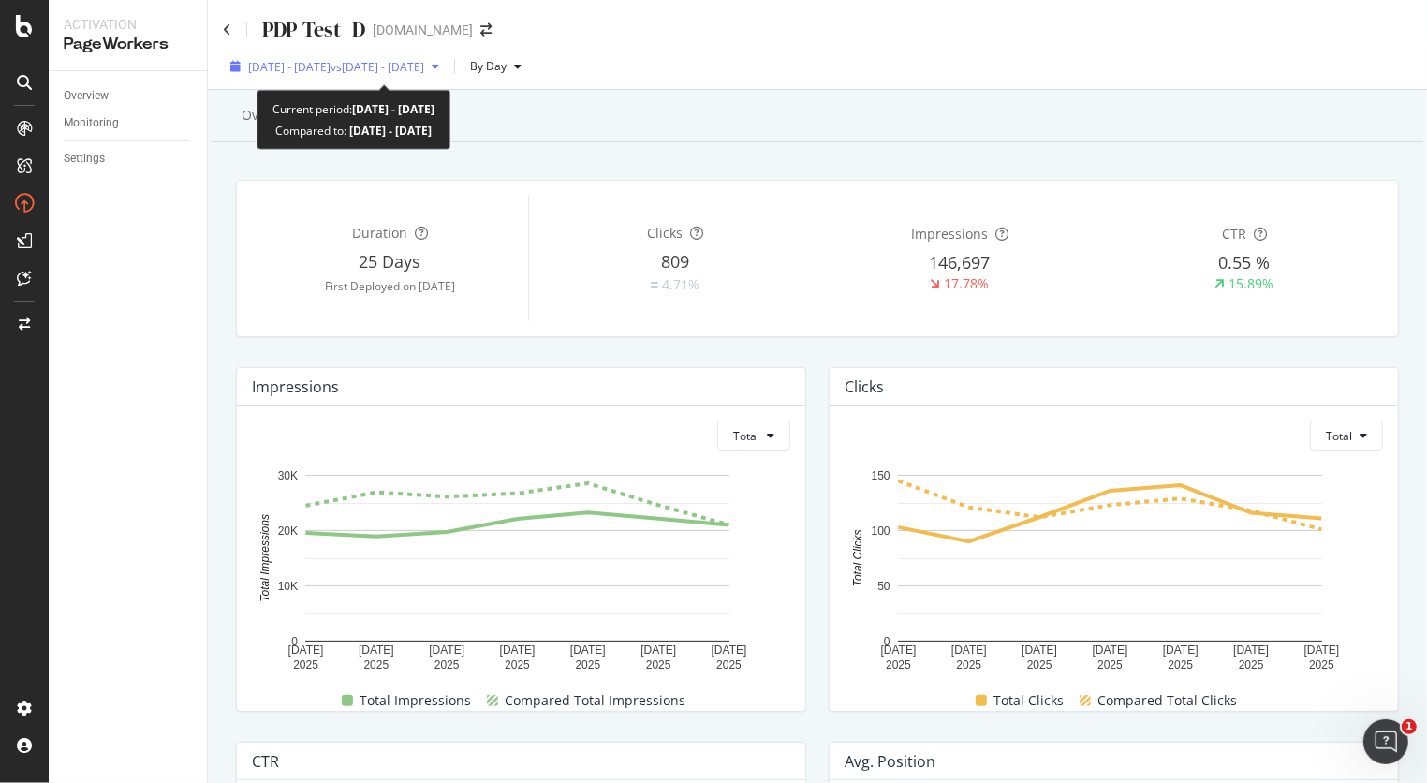
click at [278, 59] on span "[DATE] - [DATE]" at bounding box center [289, 67] width 82 height 16
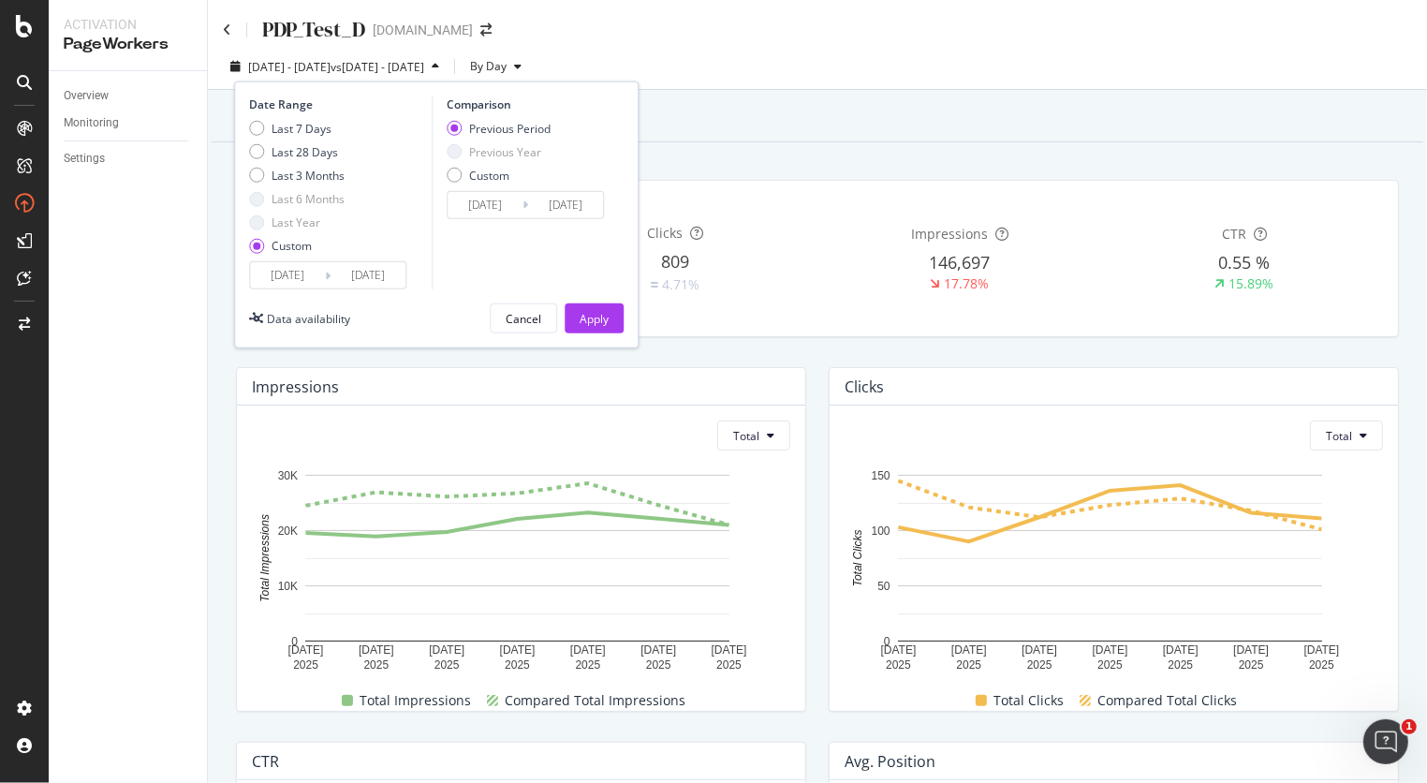
click at [390, 272] on input "[DATE]" at bounding box center [368, 275] width 75 height 26
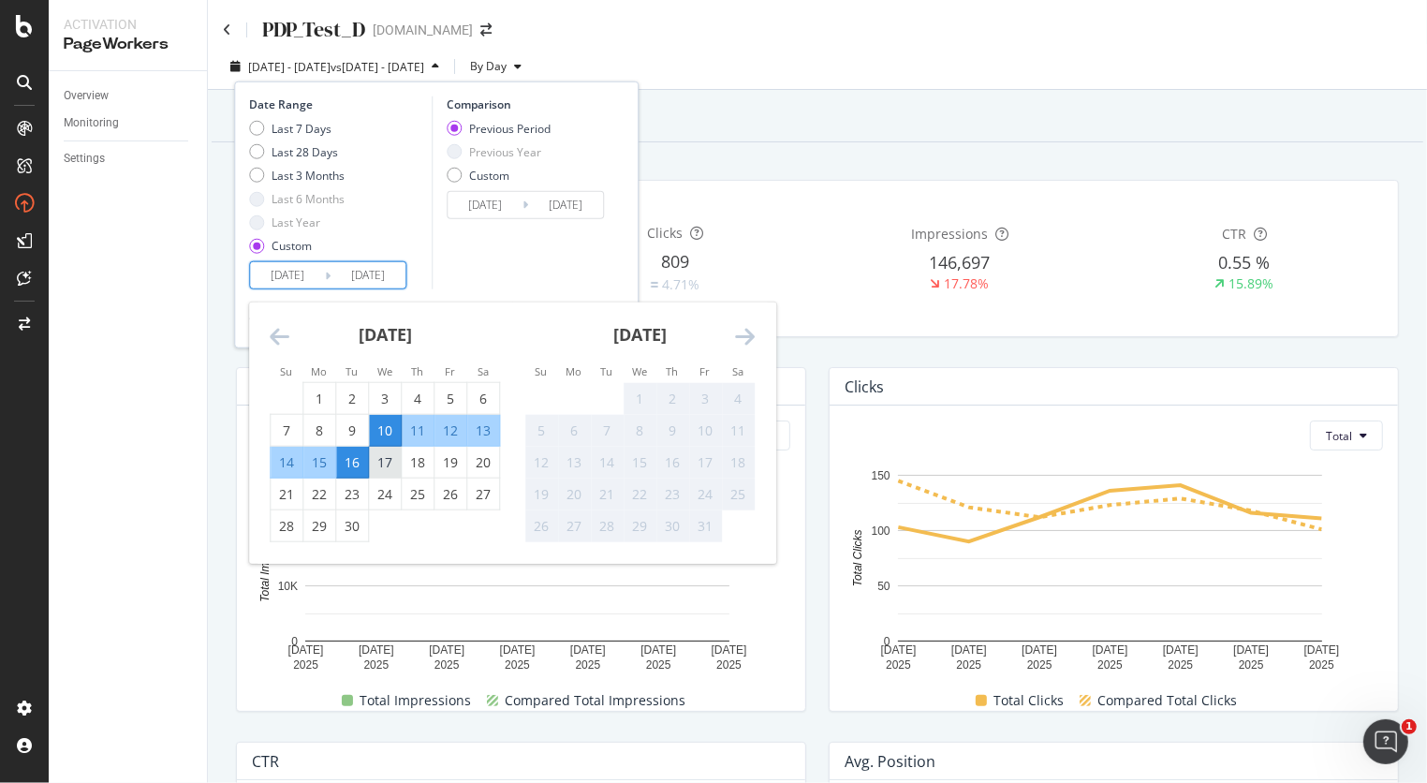
click at [385, 457] on div "17" at bounding box center [385, 461] width 32 height 19
type input "[DATE]"
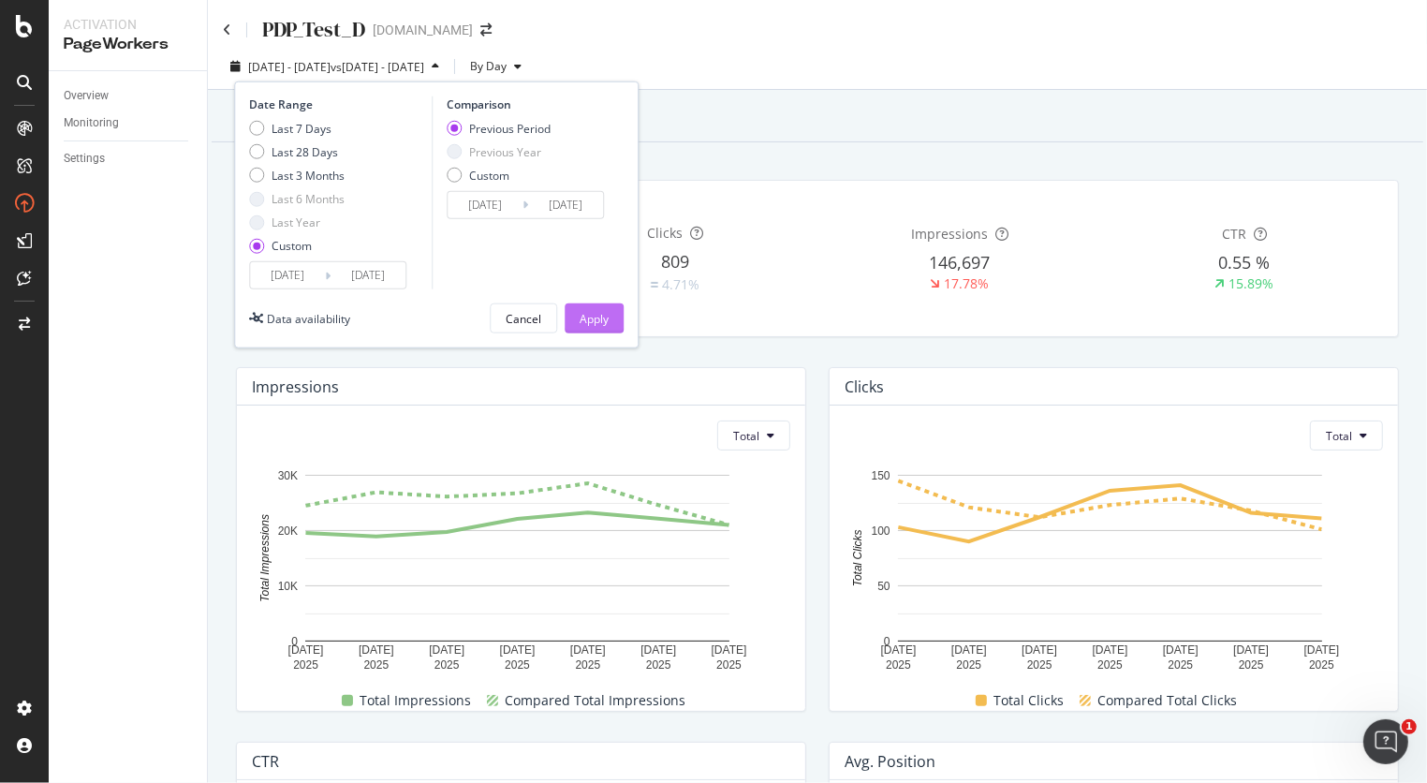
click at [572, 314] on button "Apply" at bounding box center [594, 318] width 59 height 30
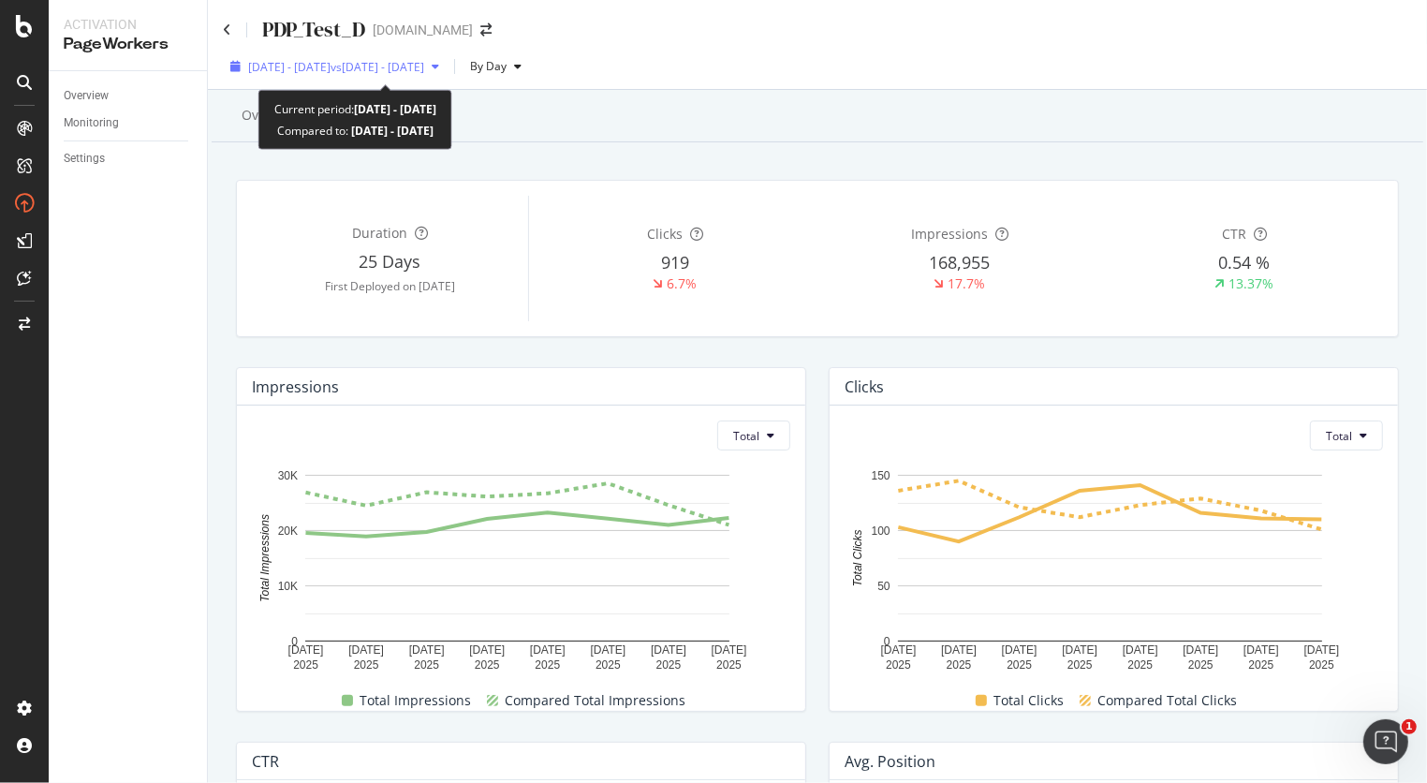
click at [281, 69] on span "[DATE] - [DATE]" at bounding box center [289, 67] width 82 height 16
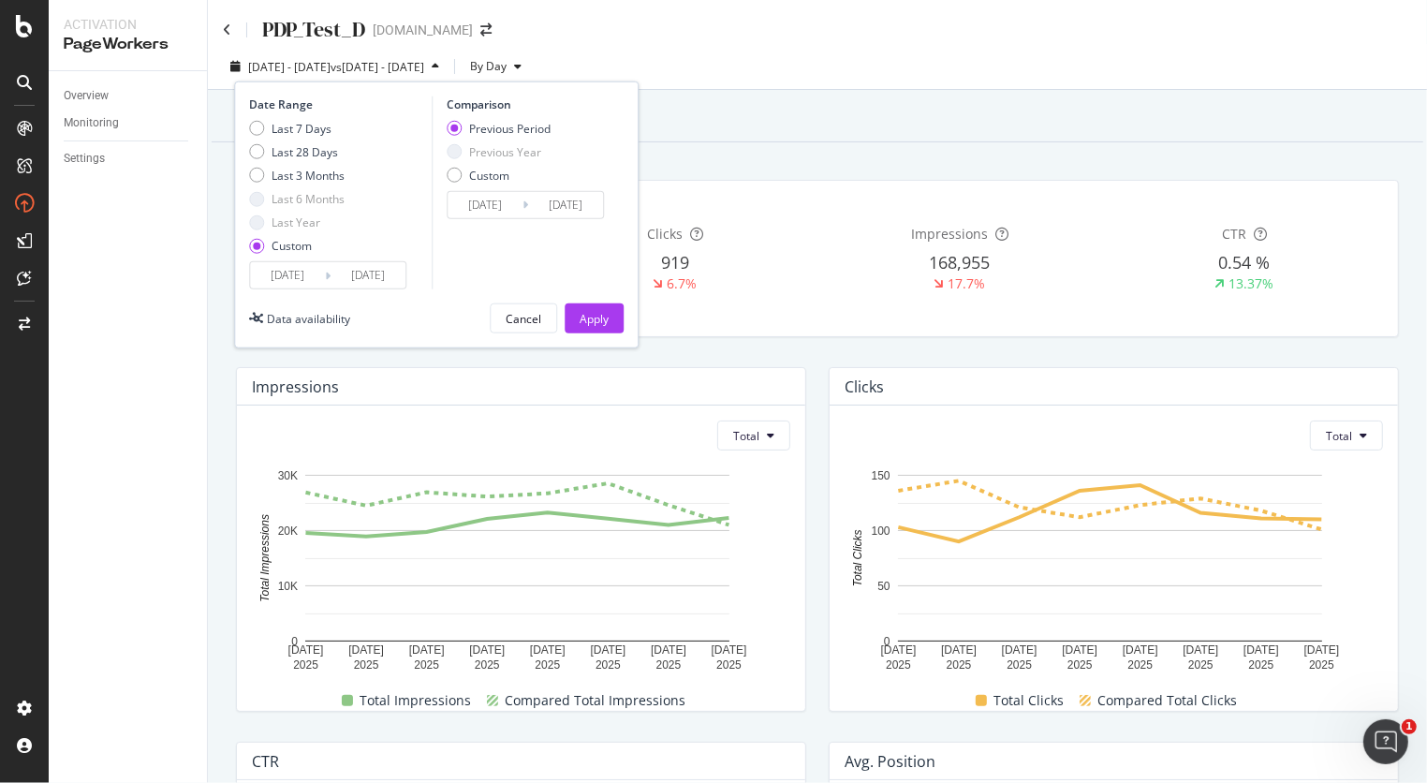
click at [360, 264] on input "[DATE]" at bounding box center [368, 275] width 75 height 26
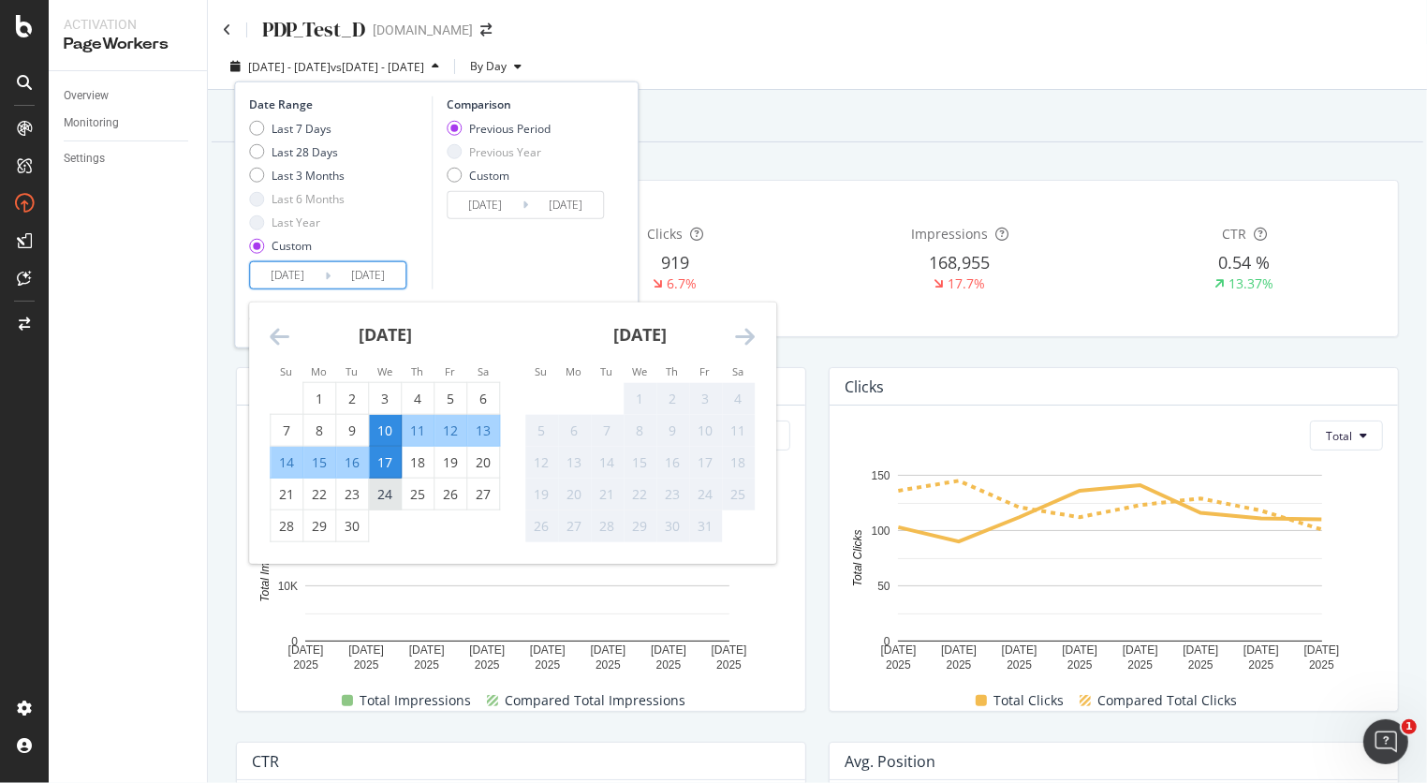
click at [378, 492] on div "24" at bounding box center [385, 493] width 32 height 19
type input "[DATE]"
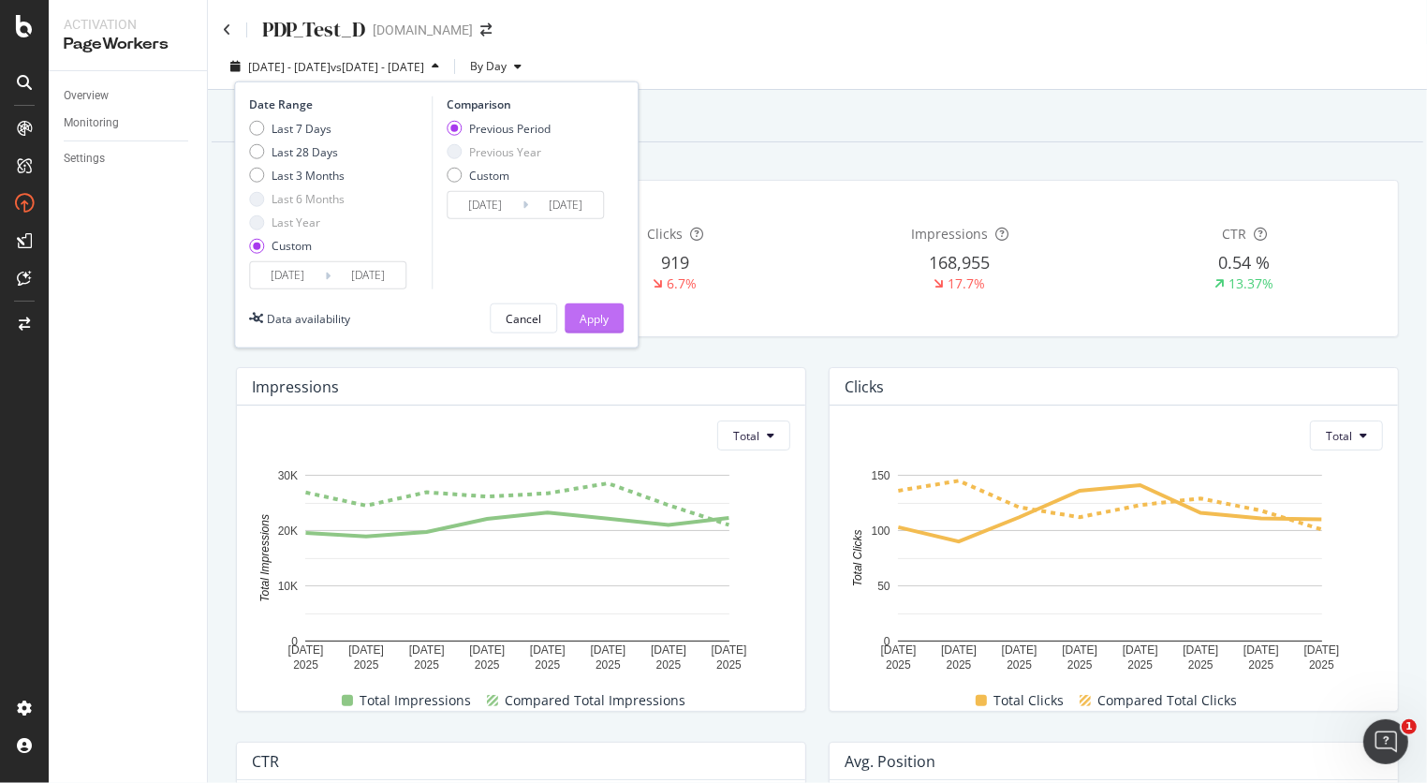
click at [612, 305] on button "Apply" at bounding box center [594, 318] width 59 height 30
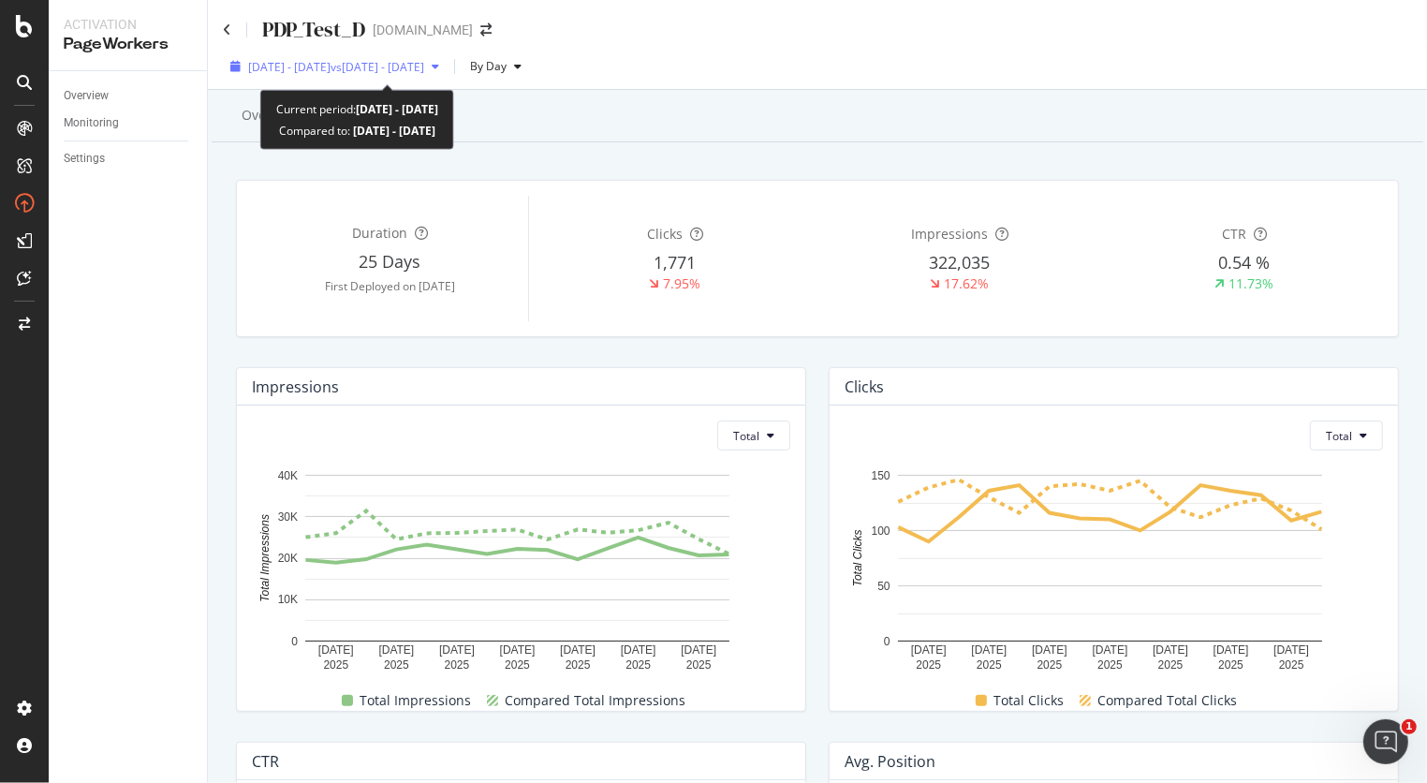
click at [306, 62] on span "[DATE] - [DATE]" at bounding box center [289, 67] width 82 height 16
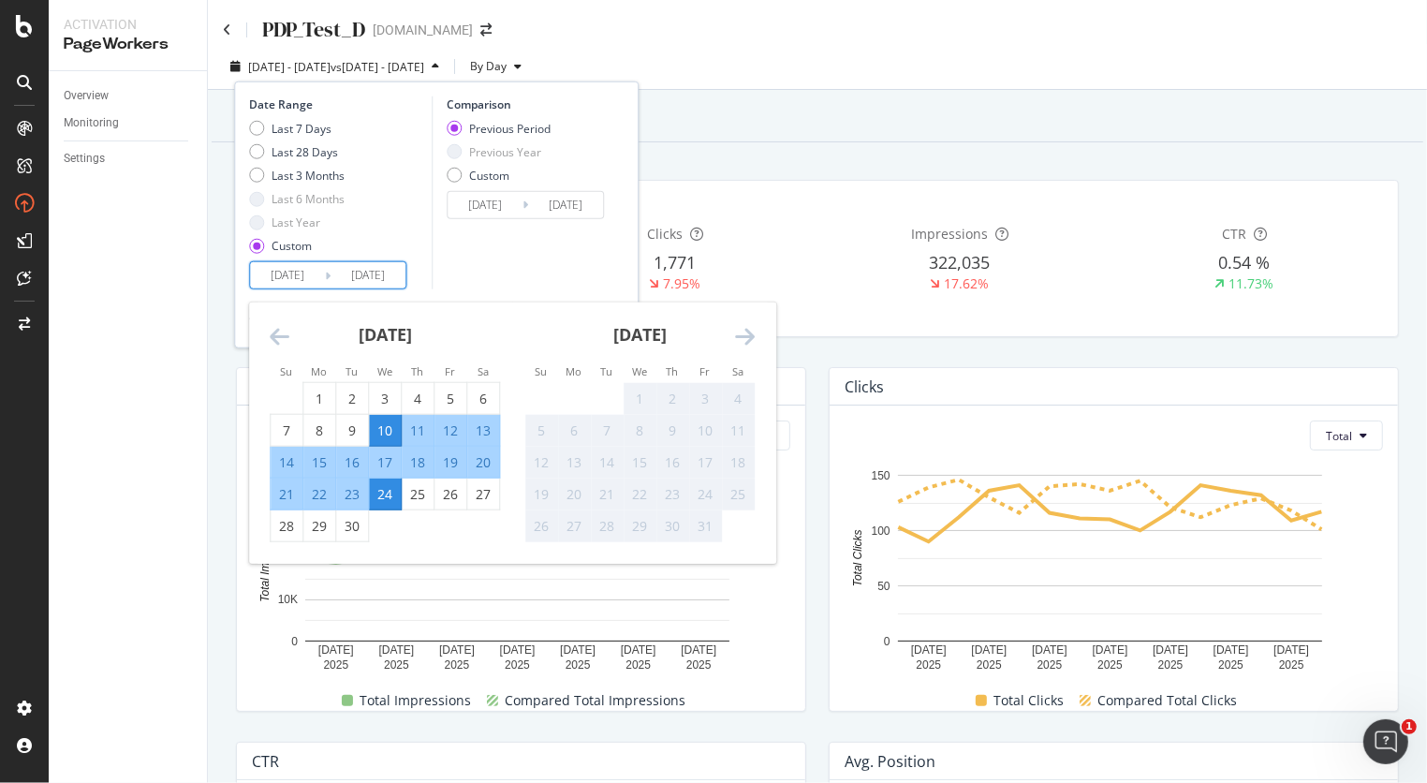
click at [398, 285] on input "[DATE]" at bounding box center [368, 275] width 75 height 26
click at [423, 478] on div "25" at bounding box center [418, 493] width 32 height 31
type input "[DATE]"
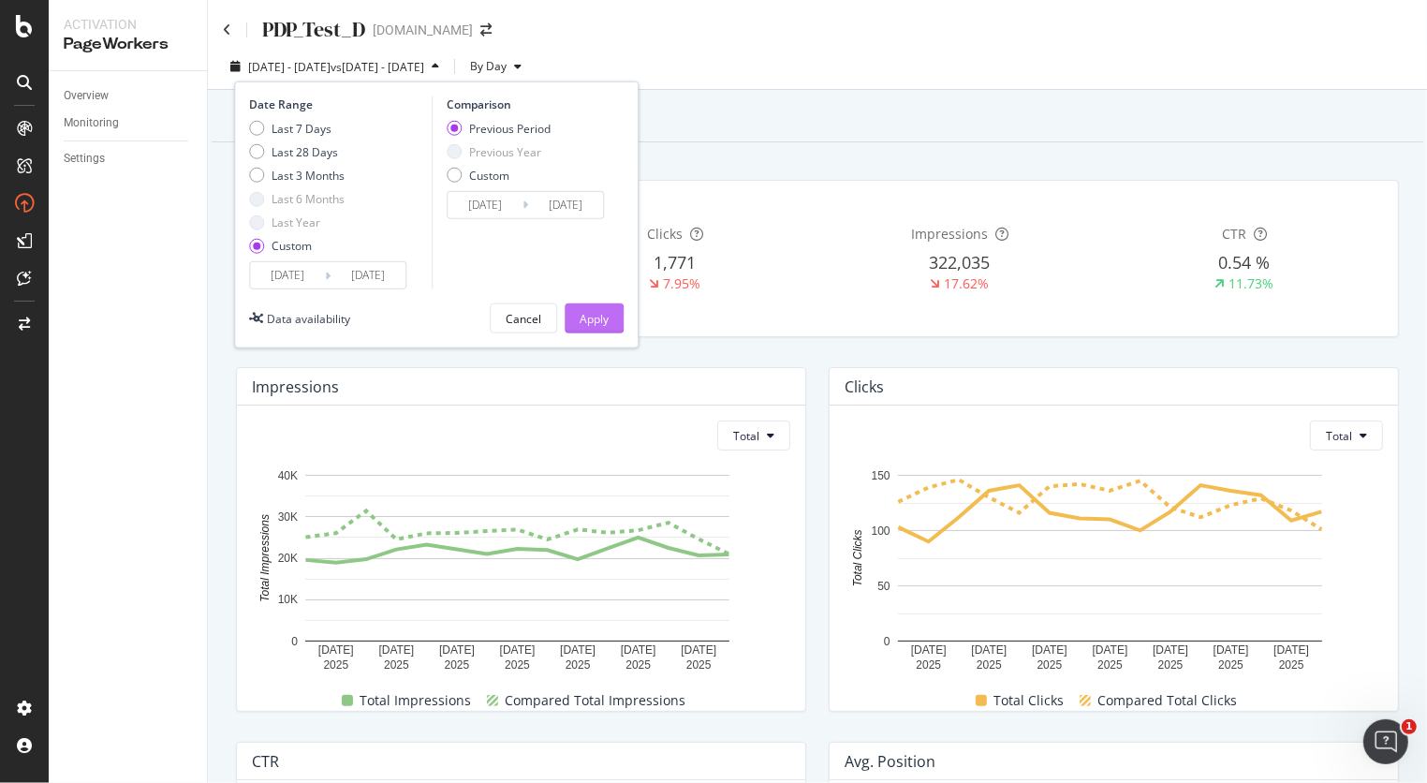
click at [566, 321] on button "Apply" at bounding box center [594, 318] width 59 height 30
